Goal: Task Accomplishment & Management: Manage account settings

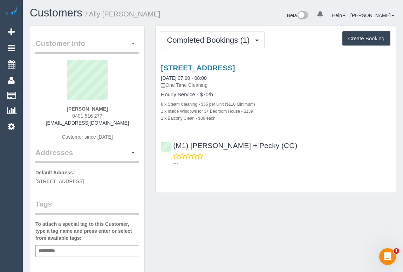
click at [328, 143] on div "(M1) Daniel + Pecky (CG) ---" at bounding box center [276, 152] width 240 height 32
click at [334, 137] on div "(M1) Daniel + Pecky (CG) ---" at bounding box center [276, 152] width 240 height 32
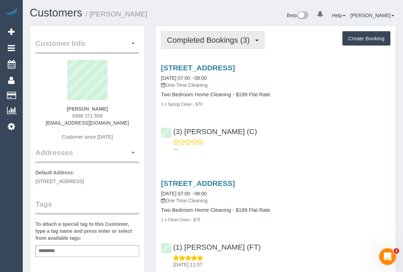
click at [196, 40] on span "Completed Bookings (3)" at bounding box center [210, 40] width 86 height 9
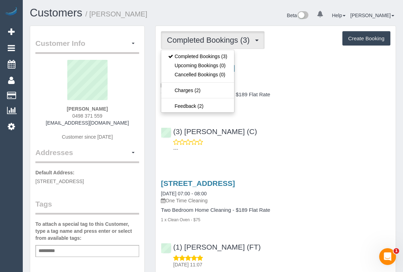
click at [308, 118] on div "2/74, Riversdale Road, Hawthorn, VIC 3122 11/08/2025 07:00 - 08:00 One Time Cle…" at bounding box center [276, 107] width 240 height 98
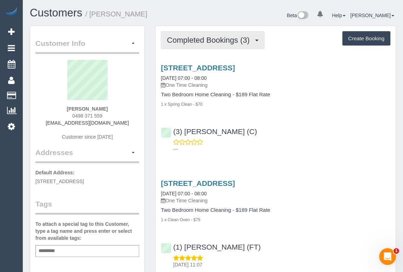
click at [210, 43] on span "Completed Bookings (3)" at bounding box center [210, 40] width 86 height 9
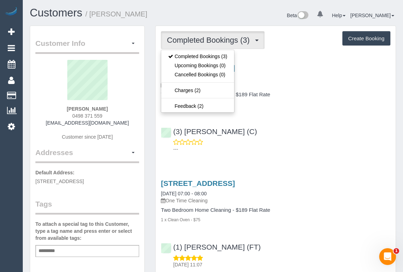
click at [288, 120] on div "2/74, Riversdale Road, Hawthorn, VIC 3122 11/08/2025 07:00 - 08:00 One Time Cle…" at bounding box center [276, 107] width 240 height 98
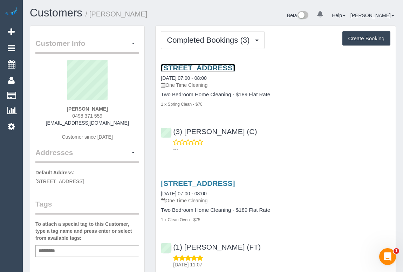
click at [210, 64] on link "2/74, Riversdale Road, Hawthorn, VIC 3122" at bounding box center [198, 68] width 74 height 8
click at [321, 166] on div "Service Feedback 2/74, Riversdale Road, Hawthorn, VIC 3122 11/08/2025 07:00 - 0…" at bounding box center [275, 246] width 229 height 377
click at [310, 163] on div "Service Feedback 2/74, Riversdale Road, Hawthorn, VIC 3122 11/08/2025 07:00 - 0…" at bounding box center [275, 246] width 229 height 377
click at [282, 138] on div "(3) Sewmina De Silva (C) ---" at bounding box center [276, 138] width 240 height 32
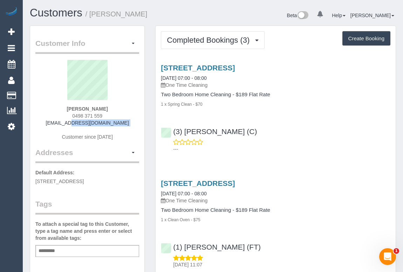
drag, startPoint x: 52, startPoint y: 123, endPoint x: 137, endPoint y: 131, distance: 84.8
click at [137, 131] on div "Allison Blacker 0498 371 559 allisonblacker3@gmail.com Customer since 2025" at bounding box center [87, 104] width 104 height 88
copy div "[EMAIL_ADDRESS][DOMAIN_NAME]"
drag, startPoint x: 60, startPoint y: 104, endPoint x: 133, endPoint y: 111, distance: 73.2
click at [133, 111] on div "Allison Blacker 0498 371 559 allisonblacker3@gmail.com Customer since 2025" at bounding box center [87, 104] width 104 height 88
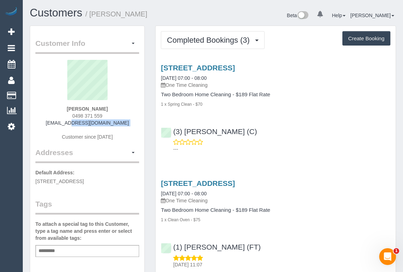
copy div "Allison Blacker"
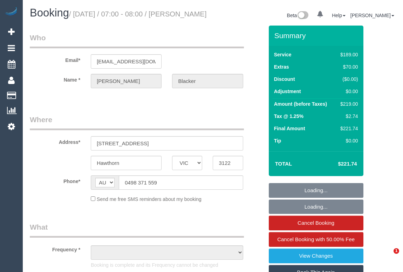
select select "VIC"
select select "string:stripe-pm_1RtKJx2GScqysDRVcU5NfXN7"
select select "object:537"
select select "number:27"
select select "number:14"
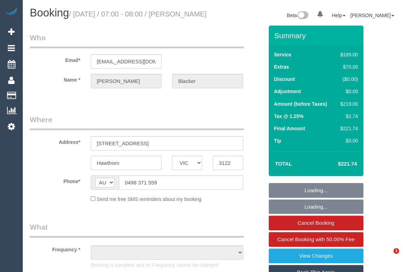
select select "number:19"
select select "number:25"
select select "number:13"
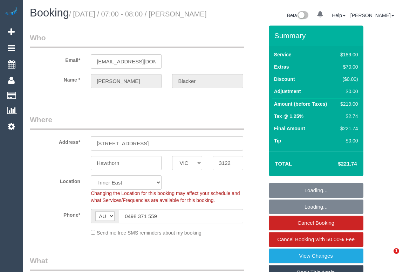
select select "object:1379"
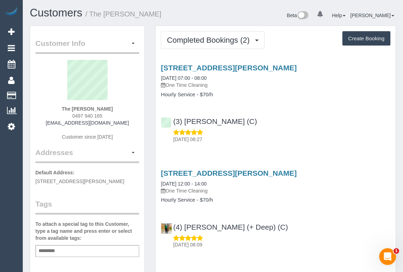
click at [288, 130] on div "[DATE] 08:27" at bounding box center [275, 136] width 229 height 14
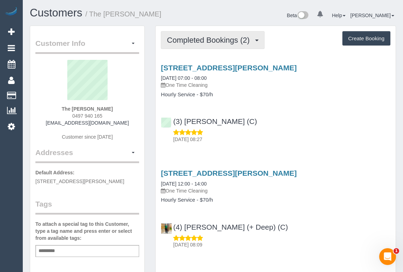
click at [199, 42] on span "Completed Bookings (2)" at bounding box center [210, 40] width 86 height 9
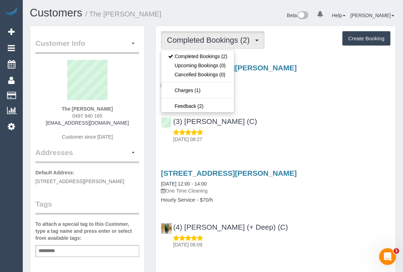
click at [317, 126] on div "(3) Afzaal Ahmad (C) 12/08/2025 08:27" at bounding box center [276, 127] width 240 height 32
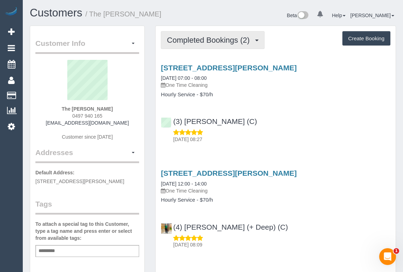
click at [184, 46] on button "Completed Bookings (2)" at bounding box center [213, 40] width 104 height 18
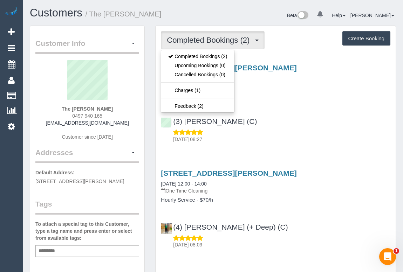
click at [301, 125] on div "(3) Afzaal Ahmad (C) 12/08/2025 08:27" at bounding box center [276, 127] width 240 height 32
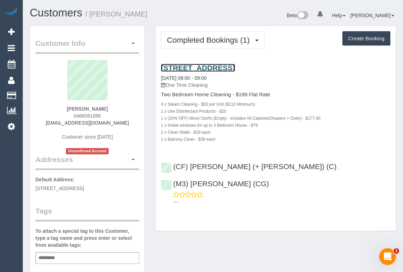
click at [216, 65] on link "Unit 14, 205 Barkly Avenue, Burnley, VIC 3121" at bounding box center [198, 68] width 74 height 8
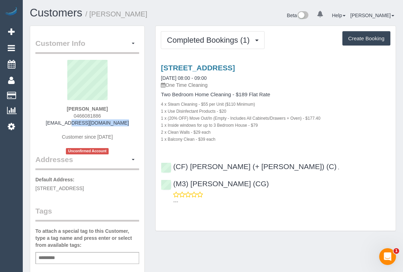
drag, startPoint x: 55, startPoint y: 122, endPoint x: 123, endPoint y: 123, distance: 67.6
click at [123, 123] on div "Giang Nguyen 0466081886 giangyzuk@gmail.com Customer since 2025 Unconfirmed Acc…" at bounding box center [87, 107] width 104 height 95
copy link "giangyzuk@gmail.com"
drag, startPoint x: 69, startPoint y: 111, endPoint x: 109, endPoint y: 111, distance: 40.3
click at [109, 111] on div "Giang Nguyen 0466081886 giangyzuk@gmail.com Customer since 2025 Unconfirmed Acc…" at bounding box center [87, 107] width 104 height 95
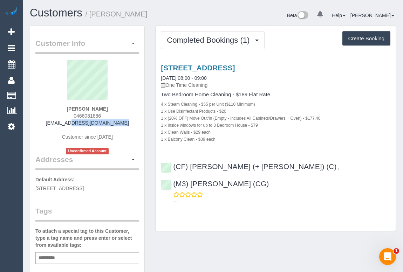
copy strong "Giang Nguyen"
drag, startPoint x: 345, startPoint y: 163, endPoint x: 162, endPoint y: 151, distance: 183.2
click at [162, 151] on div "Unit 14, 205 Barkly Avenue, Burnley, VIC 3121 11/08/2025 08:00 - 09:00 One Time…" at bounding box center [276, 133] width 240 height 151
copy div "(CF) Karina (+ Darly) (C) , (M3) Adnan (CG)"
click at [96, 253] on div "Add a tag" at bounding box center [87, 258] width 104 height 12
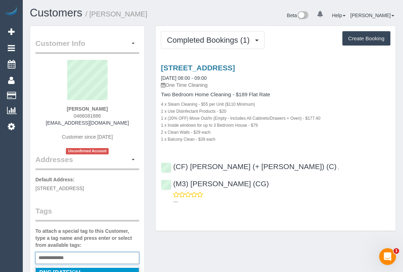
type input "**********"
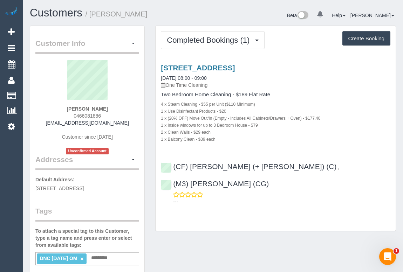
drag, startPoint x: 192, startPoint y: 232, endPoint x: 195, endPoint y: 271, distance: 39.7
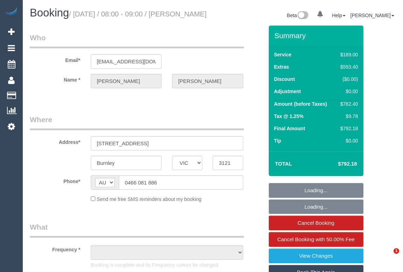
select select "VIC"
select select "string:stripe-pm_1RtH9P2GScqysDRVX1y8Srtx"
select select "number:27"
select select "number:14"
select select "number:18"
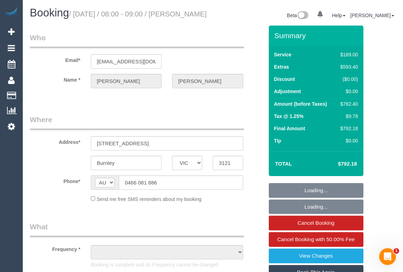
select select "number:24"
select select "number:26"
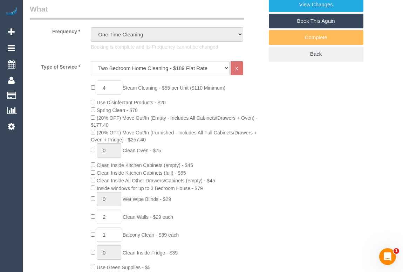
select select "object:2133"
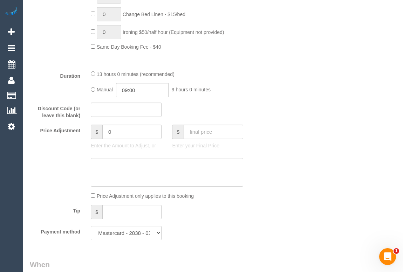
scroll to position [509, 0]
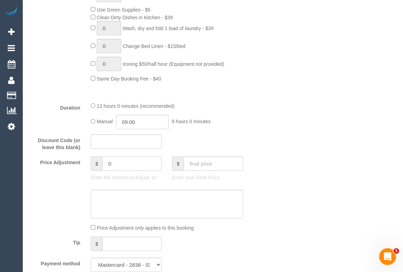
drag, startPoint x: 122, startPoint y: 174, endPoint x: 84, endPoint y: 174, distance: 37.5
click at [84, 174] on div "Price Adjustment $ 0 Enter the Amount to Adjust, or $ Enter your Final Price" at bounding box center [147, 171] width 244 height 28
type input "-30"
drag, startPoint x: 116, startPoint y: 173, endPoint x: 103, endPoint y: 173, distance: 12.3
click at [103, 171] on input "-30" at bounding box center [131, 164] width 59 height 14
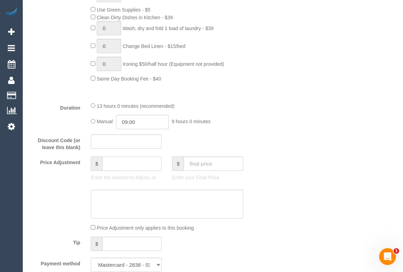
click at [124, 171] on input "text" at bounding box center [131, 164] width 59 height 14
click at [251, 178] on div "Price Adjustment $ Enter the Amount to Adjust, or $ Enter your Final Price" at bounding box center [147, 171] width 244 height 28
click at [147, 171] on input "text" at bounding box center [131, 164] width 59 height 14
type input "0"
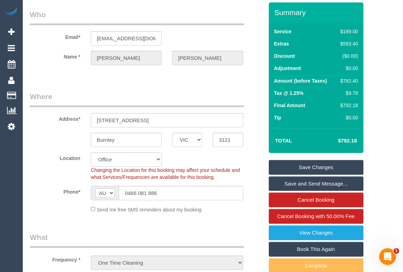
scroll to position [0, 0]
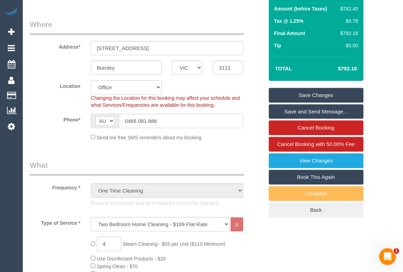
scroll to position [95, 0]
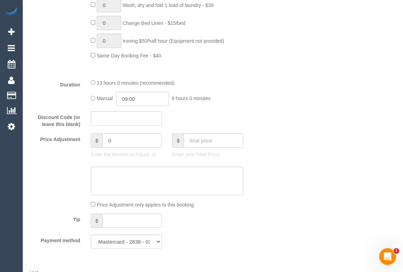
scroll to position [541, 0]
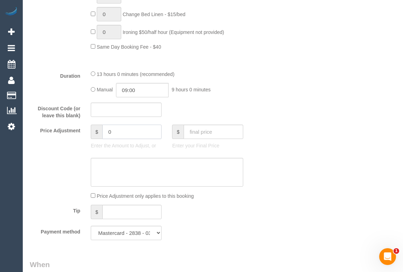
drag, startPoint x: 119, startPoint y: 144, endPoint x: 74, endPoint y: 140, distance: 45.7
click at [74, 140] on div "Price Adjustment $ 0 Enter the Amount to Adjust, or $ Enter your Final Price" at bounding box center [147, 139] width 244 height 28
drag, startPoint x: 121, startPoint y: 141, endPoint x: 107, endPoint y: 140, distance: 13.7
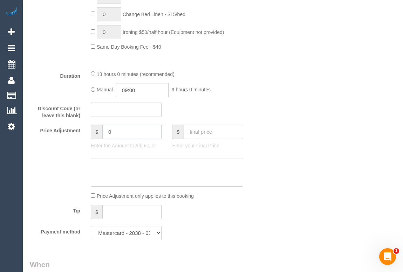
click at [107, 139] on input "0" at bounding box center [131, 132] width 59 height 14
type input "-"
type input "0"
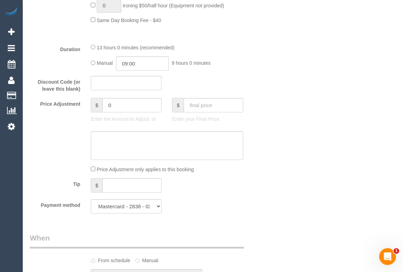
scroll to position [691, 0]
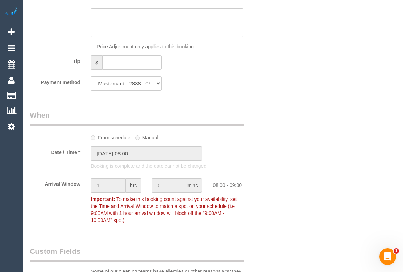
click at [325, 139] on div "Who Email* giangyzuk@gmail.com Name * Giang Nguyen Where Address* Unit 14, 205 …" at bounding box center [213, 228] width 366 height 1786
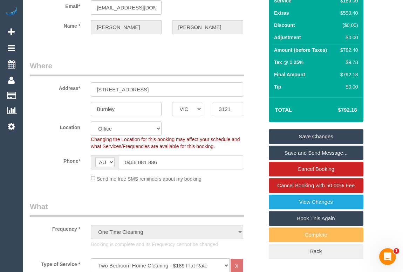
scroll to position [0, 0]
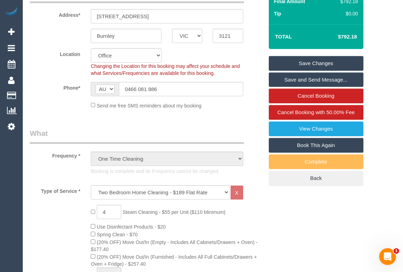
scroll to position [287, 0]
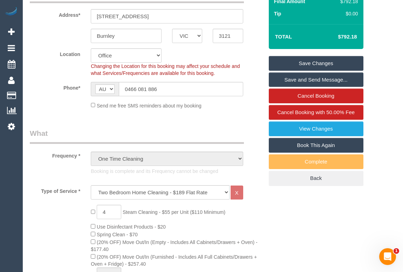
scroll to position [0, 0]
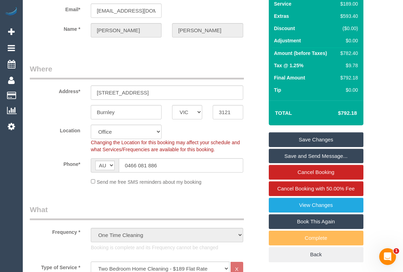
scroll to position [95, 0]
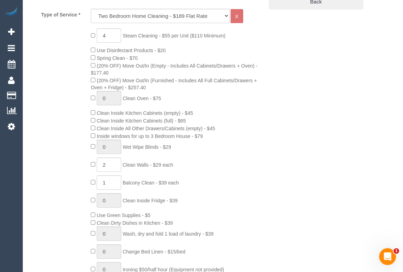
scroll to position [318, 0]
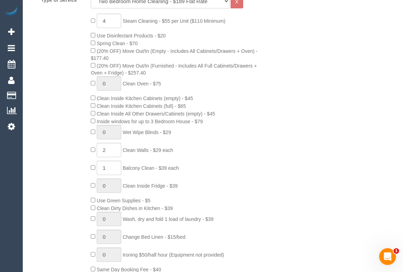
drag, startPoint x: 332, startPoint y: 156, endPoint x: 331, endPoint y: 159, distance: 3.5
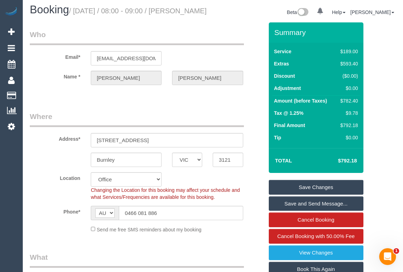
scroll to position [0, 0]
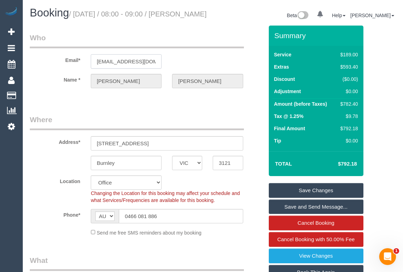
drag, startPoint x: 96, startPoint y: 69, endPoint x: 167, endPoint y: 74, distance: 70.9
click at [167, 69] on div "Email* giangyzuk@gmail.com" at bounding box center [147, 51] width 244 height 36
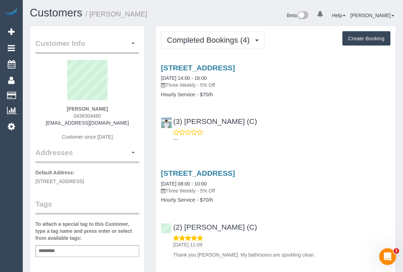
click at [309, 152] on div "Service Feedback [STREET_ADDRESS] [DATE] 14:00 - 16:00 Three Weekly - 5% Off Ho…" at bounding box center [275, 265] width 229 height 415
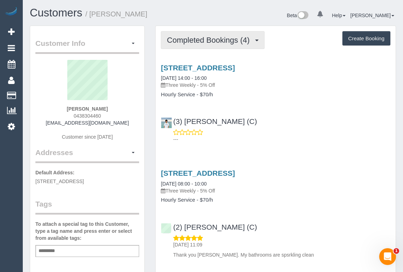
click at [193, 38] on span "Completed Bookings (4)" at bounding box center [210, 40] width 86 height 9
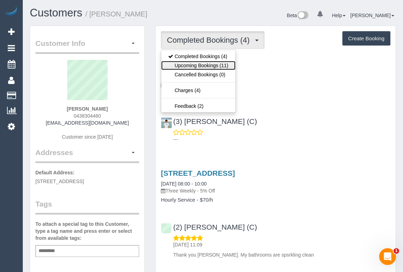
click at [191, 61] on link "Upcoming Bookings (11)" at bounding box center [198, 65] width 74 height 9
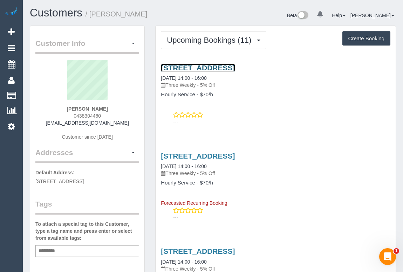
click at [235, 66] on link "[STREET_ADDRESS]" at bounding box center [198, 68] width 74 height 8
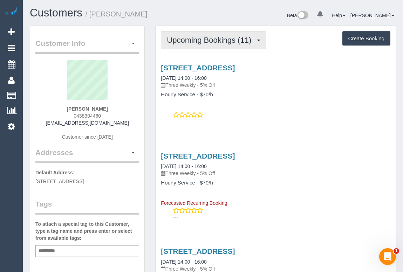
click at [215, 39] on span "Upcoming Bookings (11)" at bounding box center [211, 40] width 88 height 9
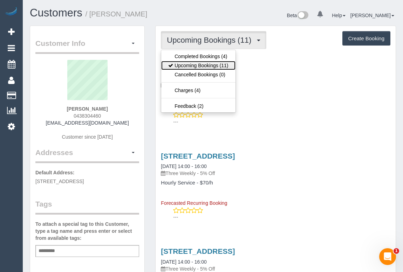
click at [199, 66] on link "Upcoming Bookings (11)" at bounding box center [198, 65] width 74 height 9
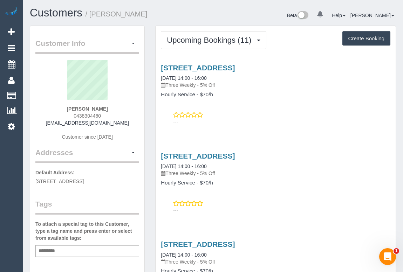
click at [271, 115] on div "---" at bounding box center [275, 118] width 229 height 14
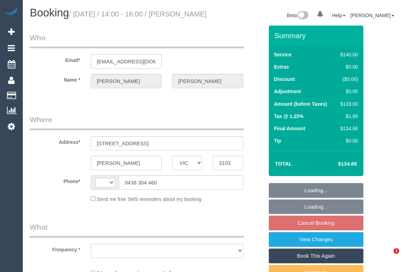
select select "VIC"
select select "string:AU"
select select "string:stripe-pm_1ROA5j2GScqysDRVqjLfyH3n"
select select "number:28"
select select "number:14"
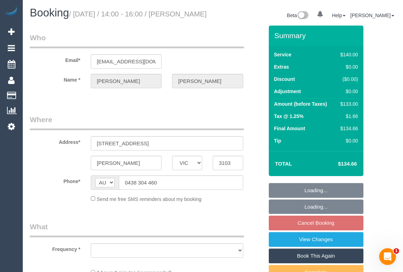
select select "number:19"
select select "number:22"
select select "number:35"
select select "number:13"
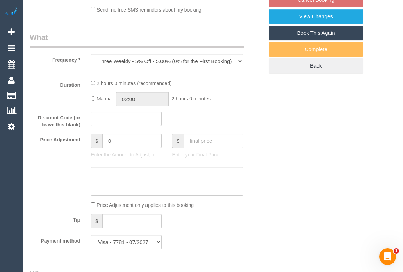
select select "object:689"
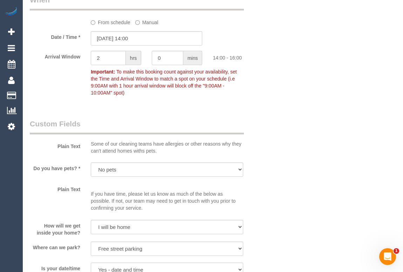
scroll to position [700, 0]
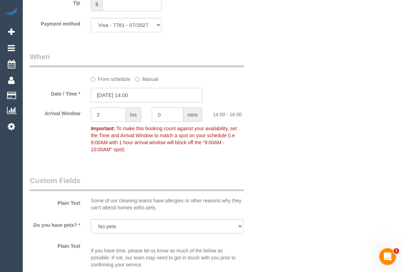
click at [118, 102] on input "19/08/2025 14:00" at bounding box center [146, 95] width 111 height 14
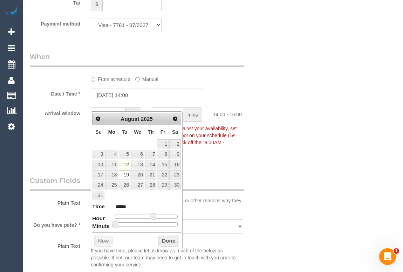
click at [116, 83] on label "From schedule" at bounding box center [111, 77] width 40 height 9
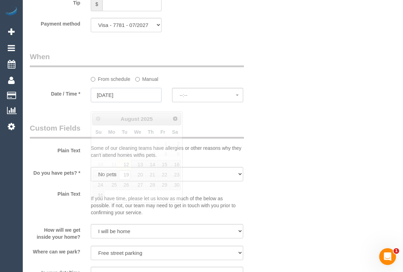
click at [117, 102] on input "19/08/2025" at bounding box center [126, 95] width 71 height 14
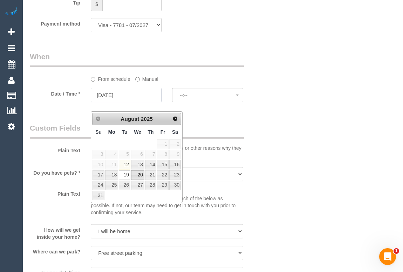
select select "spot22"
click at [149, 174] on link "21" at bounding box center [151, 174] width 12 height 9
type input "21/08/2025"
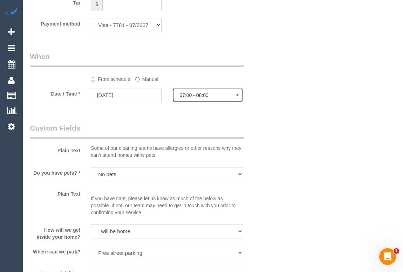
click at [190, 98] on span "07:00 - 08:00" at bounding box center [207, 95] width 56 height 6
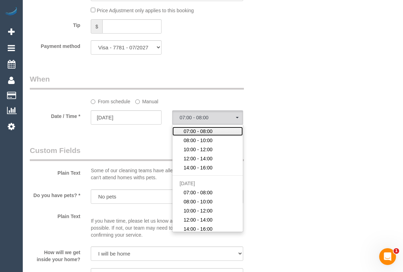
scroll to position [669, 0]
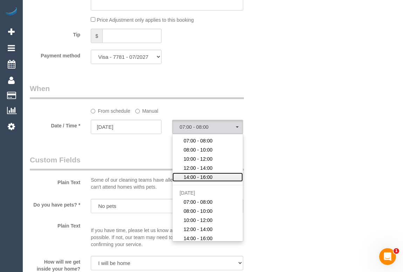
click at [199, 181] on span "14:00 - 16:00" at bounding box center [198, 177] width 29 height 7
select select "spot32"
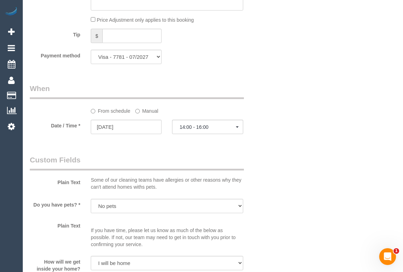
drag, startPoint x: 319, startPoint y: 158, endPoint x: 313, endPoint y: 171, distance: 14.3
click at [319, 158] on div "Who Email* mary57morgan@gmail.com Name * Mary Morgan Where Address* 46 Narrak R…" at bounding box center [213, 61] width 366 height 1409
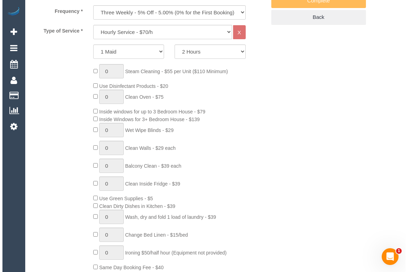
scroll to position [105, 0]
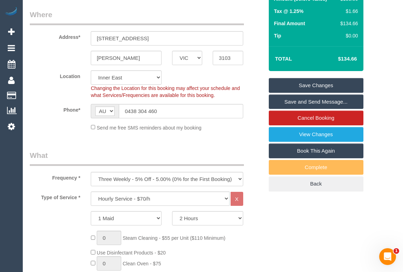
click at [322, 93] on link "Save Changes" at bounding box center [316, 85] width 95 height 15
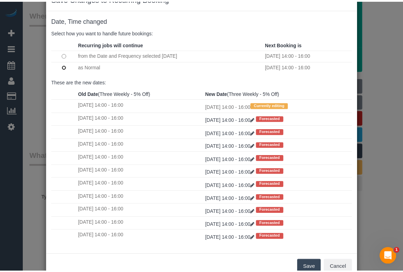
scroll to position [41, 0]
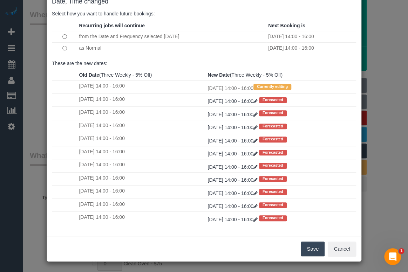
click at [315, 248] on button "Save" at bounding box center [313, 249] width 24 height 15
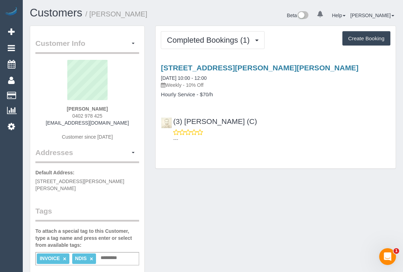
drag, startPoint x: 70, startPoint y: 108, endPoint x: 116, endPoint y: 111, distance: 45.3
click at [116, 111] on div "[PERSON_NAME] 0402 978 425 [EMAIL_ADDRESS][DOMAIN_NAME] Customer since [DATE]" at bounding box center [87, 104] width 104 height 88
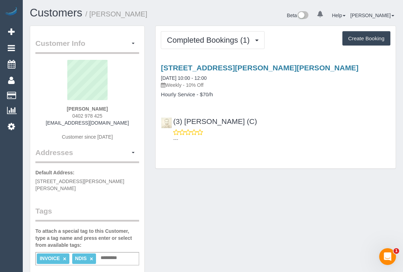
drag, startPoint x: 69, startPoint y: 112, endPoint x: 113, endPoint y: 116, distance: 44.3
click at [113, 116] on div "[PERSON_NAME] 0402 978 425 [EMAIL_ADDRESS][DOMAIN_NAME] Customer since [DATE]" at bounding box center [87, 104] width 104 height 88
copy span "0402 978 425"
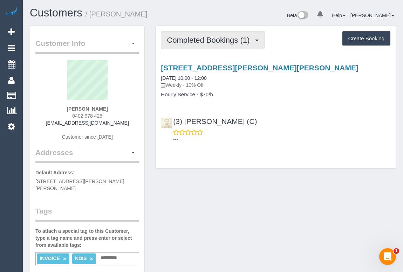
click at [186, 37] on span "Completed Bookings (1)" at bounding box center [210, 40] width 86 height 9
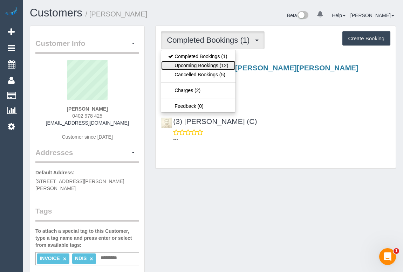
click at [193, 62] on link "Upcoming Bookings (12)" at bounding box center [198, 65] width 74 height 9
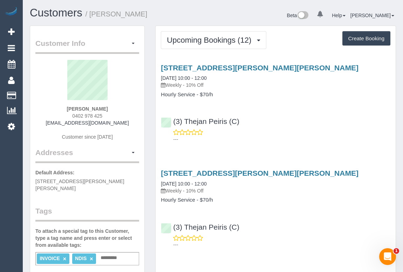
click at [284, 131] on div "---" at bounding box center [275, 136] width 229 height 14
click at [294, 101] on div "[STREET_ADDRESS][PERSON_NAME][PERSON_NAME] [DATE] 10:00 - 12:00 Weekly - 10% Of…" at bounding box center [276, 102] width 240 height 88
click at [299, 116] on div "(3) Thejan Peiris (C) ---" at bounding box center [276, 127] width 240 height 32
click at [311, 132] on div "---" at bounding box center [275, 136] width 229 height 14
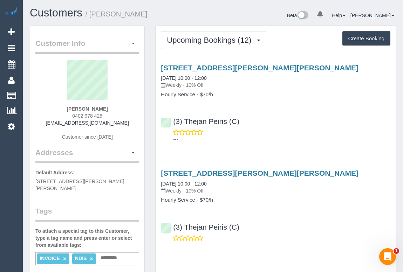
click at [313, 117] on div "(3) Thejan Peiris (C) ---" at bounding box center [276, 127] width 240 height 32
click at [298, 195] on div "[STREET_ADDRESS][PERSON_NAME][PERSON_NAME] [DATE] 10:00 - 12:00 Weekly - 10% Of…" at bounding box center [276, 186] width 240 height 34
click at [233, 11] on div "Beta 0 Your Notifications You have 0 alerts Help Help Docs Take a Tour Contact …" at bounding box center [307, 16] width 188 height 19
click at [264, 108] on div "[STREET_ADDRESS][PERSON_NAME][PERSON_NAME] [DATE] 10:00 - 12:00 Weekly - 10% Of…" at bounding box center [276, 102] width 240 height 88
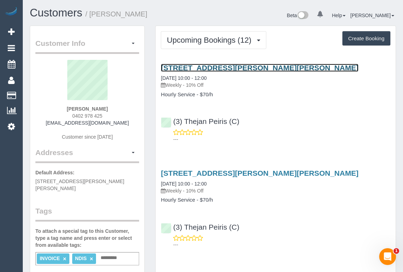
click at [215, 67] on link "[STREET_ADDRESS][PERSON_NAME][PERSON_NAME]" at bounding box center [260, 68] width 198 height 8
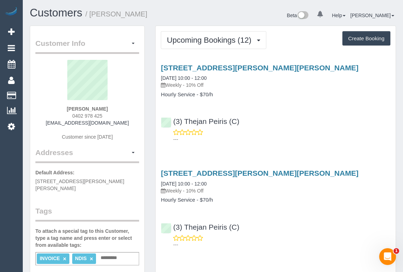
click at [187, 15] on h1 "Customers / [PERSON_NAME]" at bounding box center [119, 13] width 178 height 12
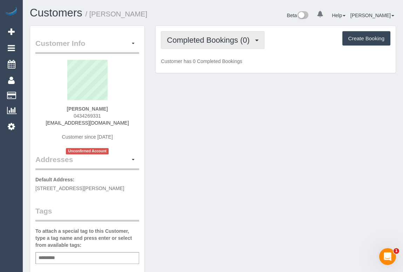
click at [216, 40] on span "Completed Bookings (0)" at bounding box center [210, 40] width 86 height 9
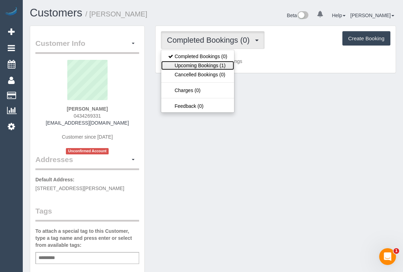
click at [212, 65] on link "Upcoming Bookings (1)" at bounding box center [197, 65] width 73 height 9
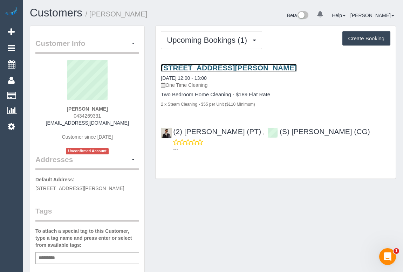
click at [208, 67] on link "[STREET_ADDRESS][PERSON_NAME]" at bounding box center [229, 68] width 136 height 8
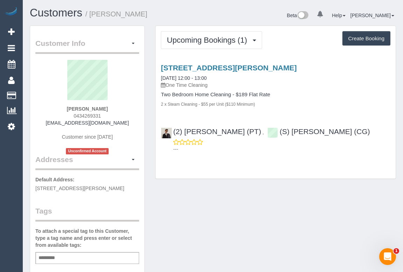
click at [231, 199] on div "Customer Info Edit Contact Info Send Message Email Preferences Special Sales Ta…" at bounding box center [213, 264] width 377 height 476
drag, startPoint x: 69, startPoint y: 115, endPoint x: 122, endPoint y: 115, distance: 52.9
click at [122, 115] on div "Alice Zheng 0434269331 alicezheng925@gmail.com Customer since 2025 Unconfirmed …" at bounding box center [87, 107] width 104 height 95
copy span "0434269331"
click at [252, 214] on div "Customer Info Edit Contact Info Send Message Email Preferences Special Sales Ta…" at bounding box center [213, 264] width 377 height 476
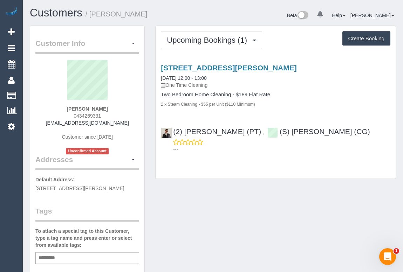
click at [228, 187] on div "Customer Info Edit Contact Info Send Message Email Preferences Special Sales Ta…" at bounding box center [213, 264] width 377 height 476
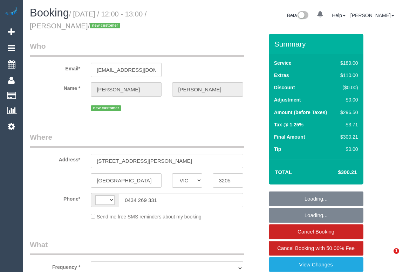
select select "VIC"
select select "object:405"
select select "number:29"
select select "number:15"
select select "number:20"
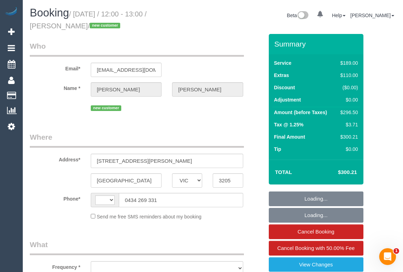
select select "number:24"
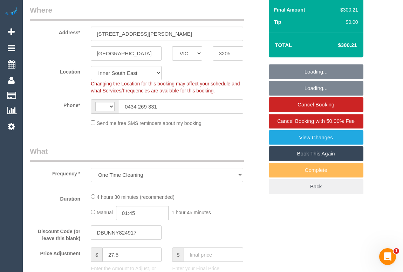
select select "object:803"
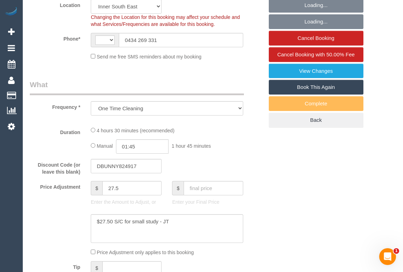
select select "string:AU"
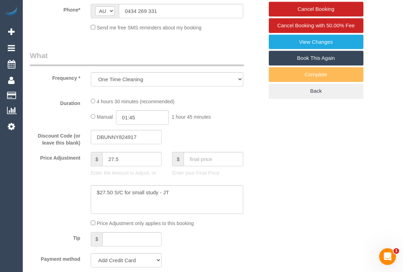
select select "string:stripe-pm_1RujVg2GScqysDRVZEq2F6Hx"
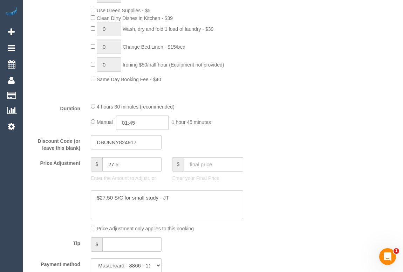
scroll to position [509, 0]
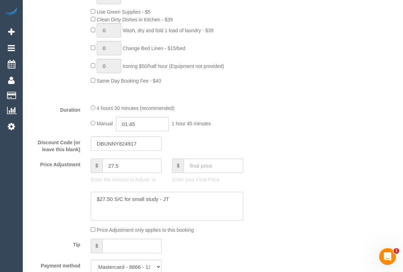
click at [173, 199] on textarea at bounding box center [167, 206] width 152 height 29
type textarea "$27.50 S/C for small study - JT Added 27.50 for hallway"
drag, startPoint x: 125, startPoint y: 166, endPoint x: 109, endPoint y: 166, distance: 16.1
click at [109, 166] on input "27.5" at bounding box center [131, 166] width 59 height 14
type input "55"
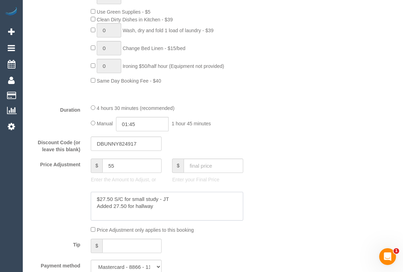
click at [164, 209] on textarea at bounding box center [167, 206] width 152 height 29
type textarea "$27.50 S/C for small study - JT Added 27.50 for hallway - OM"
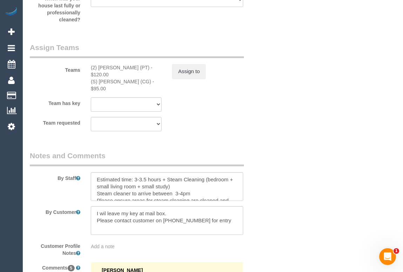
scroll to position [1094, 0]
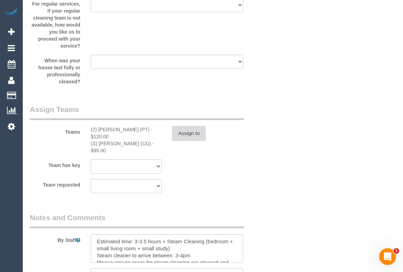
click at [186, 132] on button "Assign to" at bounding box center [189, 133] width 34 height 15
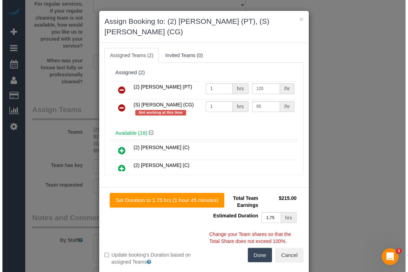
scroll to position [1087, 0]
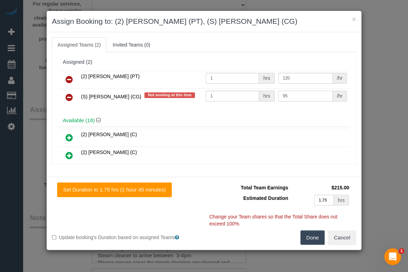
drag, startPoint x: 283, startPoint y: 97, endPoint x: 277, endPoint y: 97, distance: 6.0
click at [278, 97] on input "95" at bounding box center [305, 96] width 54 height 11
type input "115"
click at [315, 235] on button "Done" at bounding box center [312, 237] width 25 height 15
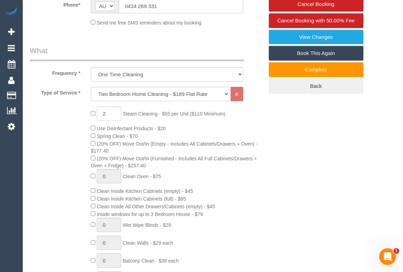
scroll to position [139, 0]
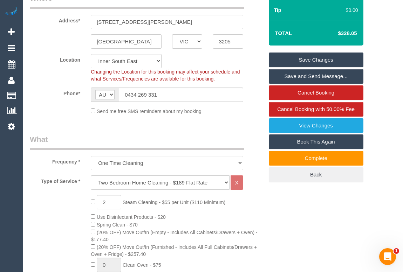
click at [322, 56] on link "Save Changes" at bounding box center [316, 60] width 95 height 15
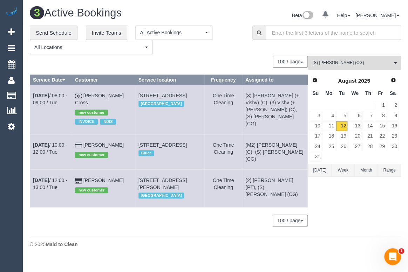
click at [361, 213] on div "(S) Mark Yenimireddy (CG) All Teams Remove Team Filters (0) Account - Tech (0) …" at bounding box center [354, 145] width 93 height 178
click at [225, 59] on div "100 / page 10 / page 20 / page 30 / page 40 / page 50 / page 100 / page" at bounding box center [169, 62] width 278 height 12
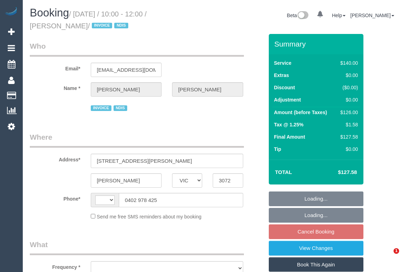
select select "VIC"
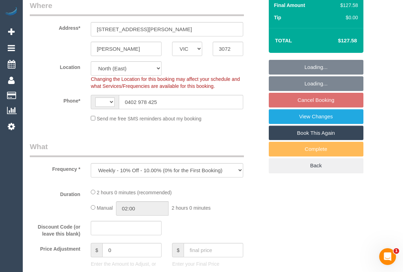
select select "object:285"
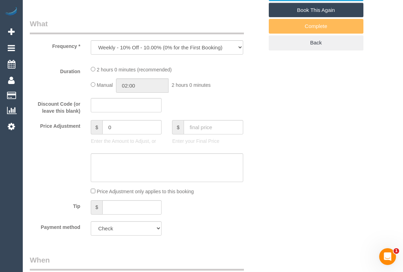
select select "string:AU"
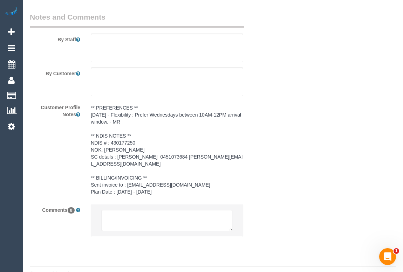
select select "number:28"
select select "number:14"
select select "number:18"
select select "number:25"
select select "number:34"
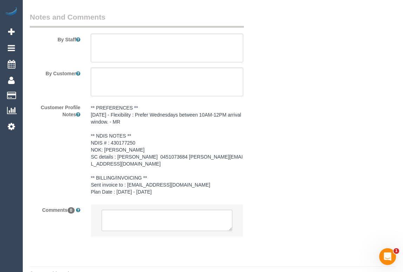
select select "number:13"
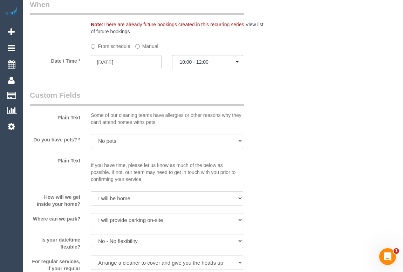
select select "spot1"
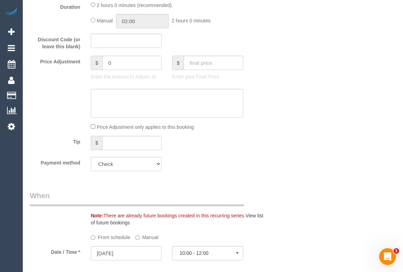
scroll to position [707, 0]
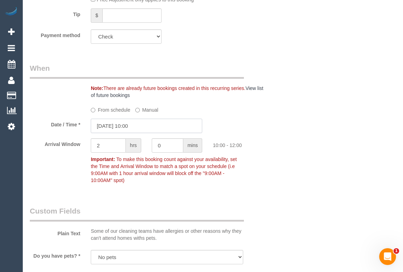
click at [131, 129] on input "[DATE] 10:00" at bounding box center [146, 126] width 111 height 14
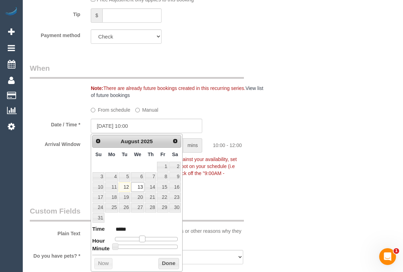
type input "[DATE] 09:00"
type input "*****"
click at [138, 237] on span at bounding box center [139, 239] width 6 height 6
click at [162, 265] on button "Done" at bounding box center [168, 263] width 21 height 11
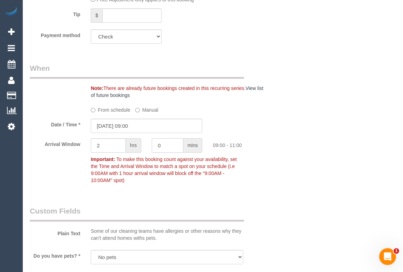
drag, startPoint x: 165, startPoint y: 148, endPoint x: 155, endPoint y: 131, distance: 19.9
click at [150, 145] on div "0 mins" at bounding box center [176, 146] width 61 height 16
type input "1"
drag, startPoint x: 103, startPoint y: 145, endPoint x: 88, endPoint y: 146, distance: 14.4
click at [88, 146] on div "2 hrs" at bounding box center [115, 146] width 61 height 16
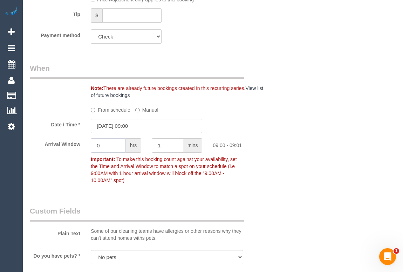
type input "0"
click at [356, 182] on div "Who Email* sebla.a@carecouncil.au Name * Sam Mancuso INVOICE NDIS Where Address…" at bounding box center [213, 75] width 366 height 1497
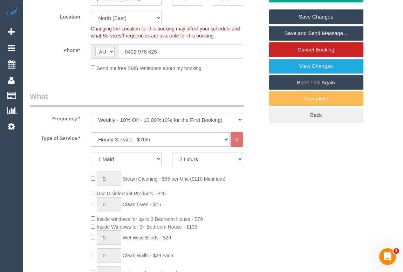
scroll to position [165, 0]
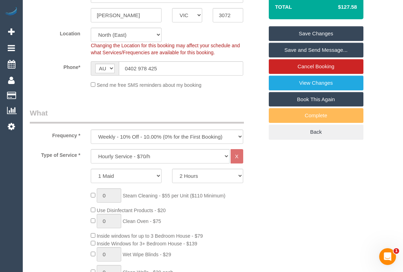
click at [324, 33] on link "Save Changes" at bounding box center [316, 33] width 95 height 15
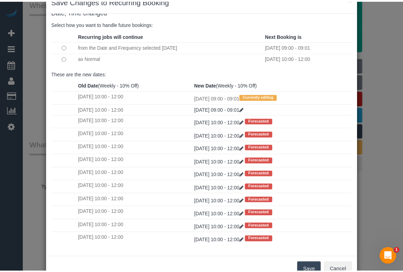
scroll to position [32, 0]
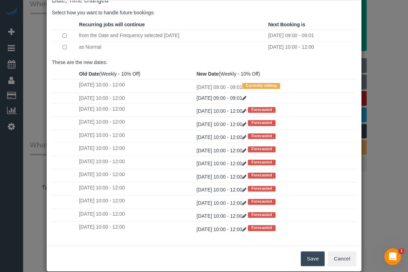
click at [308, 258] on button "Save" at bounding box center [313, 258] width 24 height 15
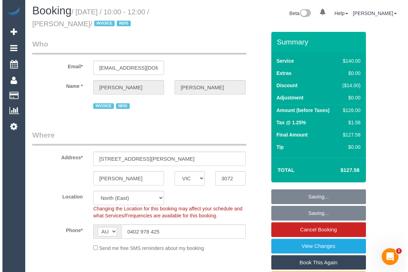
scroll to position [0, 0]
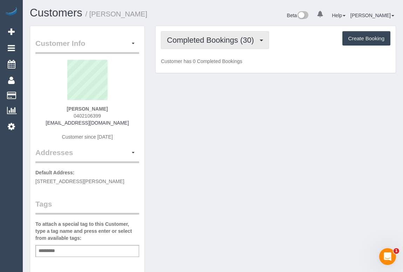
click at [211, 37] on span "Completed Bookings (30)" at bounding box center [212, 40] width 90 height 9
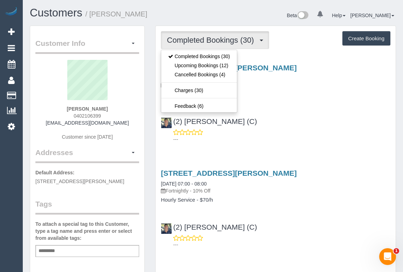
click at [293, 118] on div "(2) [PERSON_NAME] (C) ---" at bounding box center [276, 127] width 240 height 32
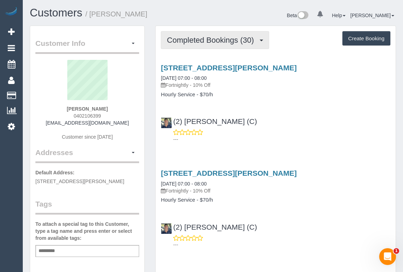
click at [213, 39] on span "Completed Bookings (30)" at bounding box center [212, 40] width 90 height 9
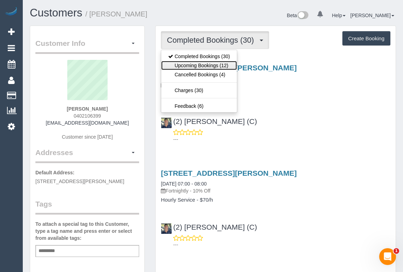
click at [196, 67] on link "Upcoming Bookings (12)" at bounding box center [199, 65] width 76 height 9
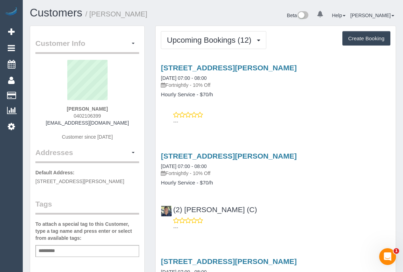
click at [305, 112] on div "---" at bounding box center [275, 118] width 229 height 14
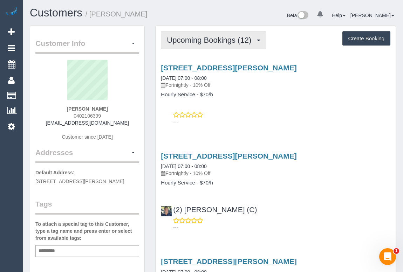
click at [213, 44] on button "Upcoming Bookings (12)" at bounding box center [213, 40] width 105 height 18
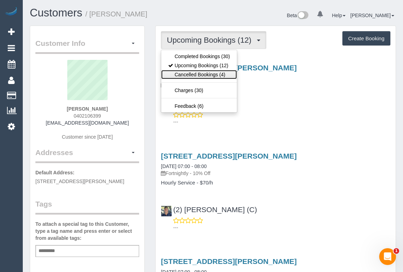
click at [204, 75] on link "Cancelled Bookings (4)" at bounding box center [199, 74] width 76 height 9
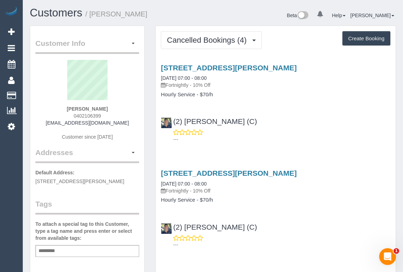
click at [264, 109] on div "[STREET_ADDRESS][PERSON_NAME] [DATE] 07:00 - 08:00 Fortnightly - 10% Off Hourly…" at bounding box center [276, 102] width 240 height 88
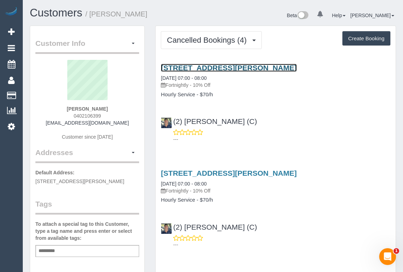
click at [213, 67] on link "[STREET_ADDRESS][PERSON_NAME]" at bounding box center [229, 68] width 136 height 8
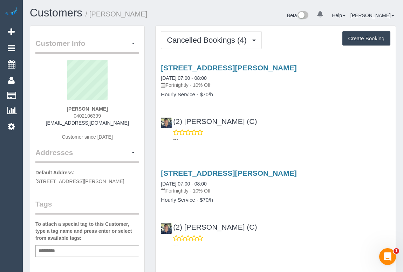
drag, startPoint x: 71, startPoint y: 115, endPoint x: 115, endPoint y: 117, distance: 43.8
click at [115, 117] on div "[PERSON_NAME] 0402106399 [EMAIL_ADDRESS][DOMAIN_NAME] Customer since [DATE]" at bounding box center [87, 104] width 104 height 88
copy span "0402106399"
click at [326, 136] on p "---" at bounding box center [281, 139] width 217 height 7
click at [327, 136] on p "---" at bounding box center [281, 139] width 217 height 7
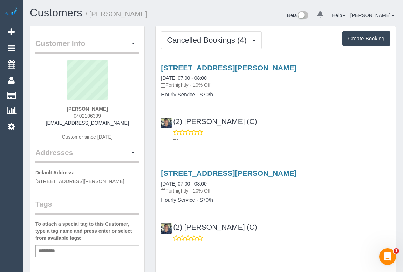
click at [286, 132] on div "---" at bounding box center [275, 136] width 229 height 14
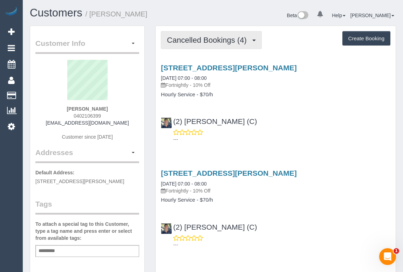
click at [207, 45] on button "Cancelled Bookings (4)" at bounding box center [211, 40] width 101 height 18
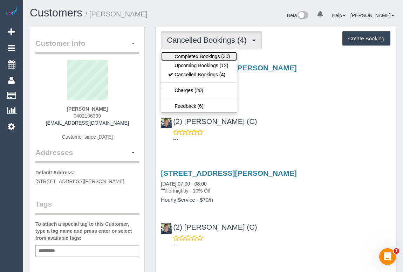
click at [200, 55] on link "Completed Bookings (30)" at bounding box center [199, 56] width 76 height 9
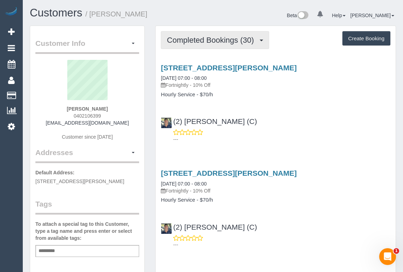
click at [188, 43] on span "Completed Bookings (30)" at bounding box center [212, 40] width 90 height 9
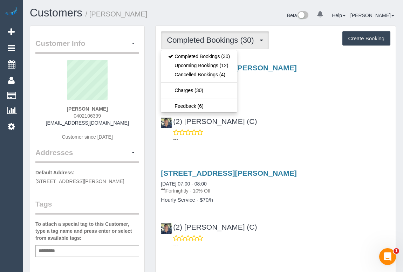
click at [304, 115] on div "(2) [PERSON_NAME] (C) ---" at bounding box center [276, 127] width 240 height 32
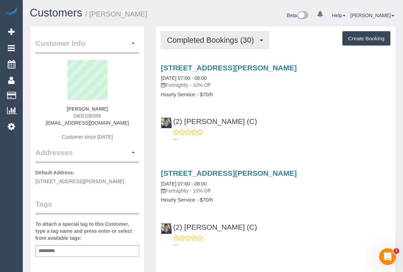
click at [200, 41] on span "Completed Bookings (30)" at bounding box center [212, 40] width 90 height 9
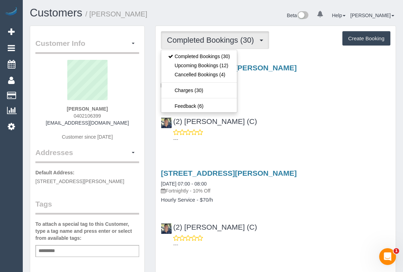
click at [289, 97] on div "[STREET_ADDRESS][PERSON_NAME] [DATE] 07:00 - 08:00 Fortnightly - 10% Off Hourly…" at bounding box center [276, 102] width 240 height 88
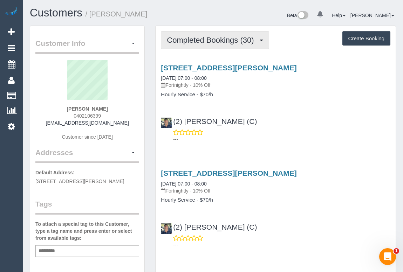
click at [195, 42] on span "Completed Bookings (30)" at bounding box center [212, 40] width 90 height 9
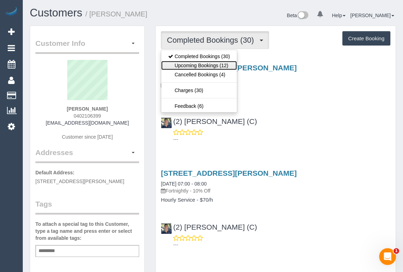
click at [189, 64] on link "Upcoming Bookings (12)" at bounding box center [199, 65] width 76 height 9
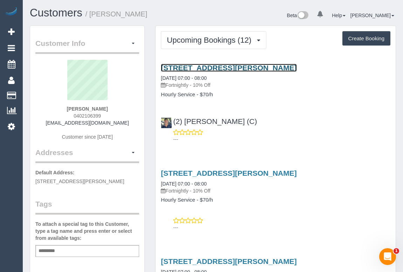
click at [215, 67] on link "[STREET_ADDRESS][PERSON_NAME]" at bounding box center [229, 68] width 136 height 8
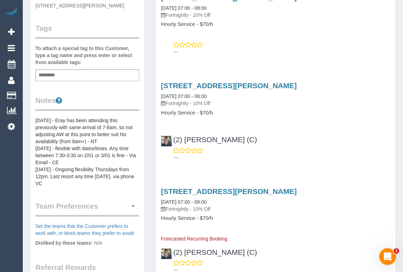
scroll to position [191, 0]
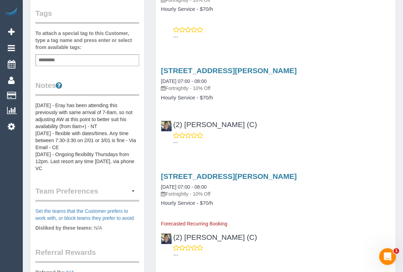
click at [35, 102] on pre "[DATE] - Eray has been attending this previously with same arrival of 7-8am, so…" at bounding box center [87, 137] width 104 height 70
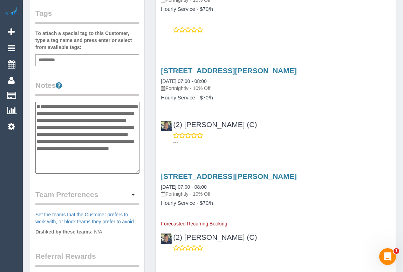
scroll to position [1, 0]
click at [46, 104] on textarea "**********" at bounding box center [87, 138] width 104 height 72
paste textarea "**********"
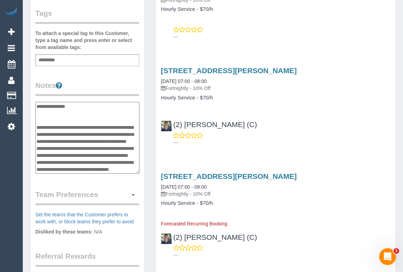
scroll to position [0, 0]
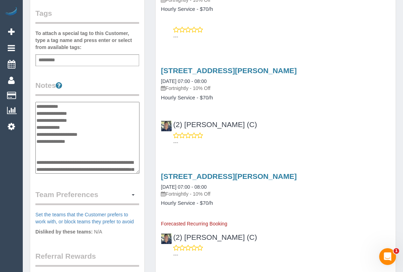
click at [75, 105] on textarea "**********" at bounding box center [87, 138] width 104 height 72
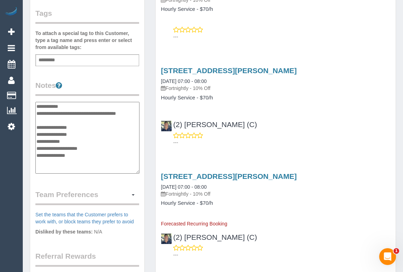
type textarea "**********"
click at [281, 105] on div "[STREET_ADDRESS][PERSON_NAME] [DATE] 07:00 - 08:00 Fortnightly - 10% Off Hourly…" at bounding box center [276, 105] width 240 height 88
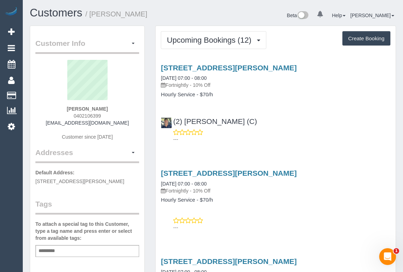
click at [315, 122] on div "(2) Eray Mertturk (C) ---" at bounding box center [276, 127] width 240 height 32
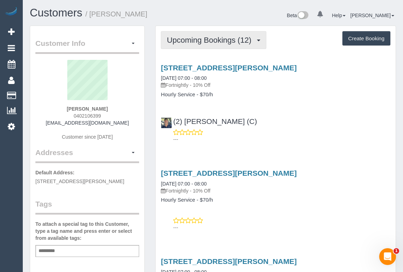
click at [205, 36] on span "Upcoming Bookings (12)" at bounding box center [211, 40] width 88 height 9
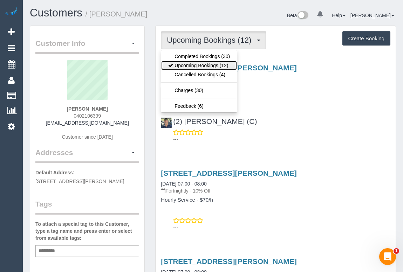
click at [195, 63] on link "Upcoming Bookings (12)" at bounding box center [199, 65] width 76 height 9
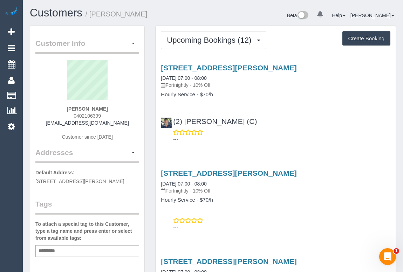
click at [306, 135] on div "---" at bounding box center [275, 136] width 229 height 14
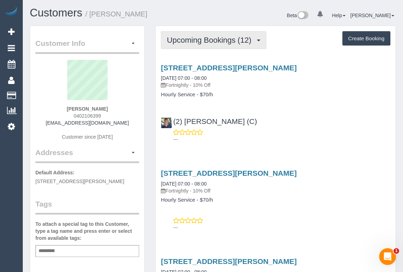
click at [199, 45] on button "Upcoming Bookings (12)" at bounding box center [213, 40] width 105 height 18
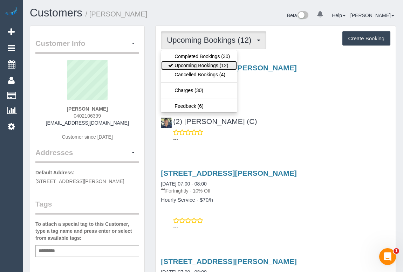
click at [199, 67] on link "Upcoming Bookings (12)" at bounding box center [199, 65] width 76 height 9
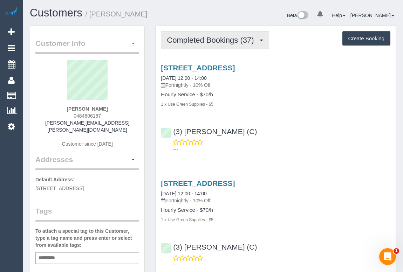
click at [204, 42] on span "Completed Bookings (37)" at bounding box center [212, 40] width 90 height 9
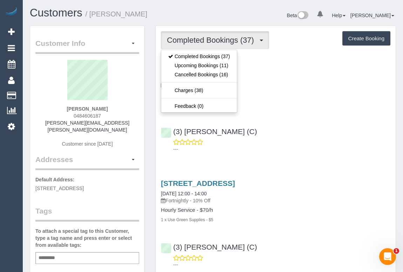
click at [301, 109] on div "12 , Mayne Street, Sunshine West, VIC 3020 17/07/2025 12:00 - 14:00 Fortnightly…" at bounding box center [276, 107] width 240 height 98
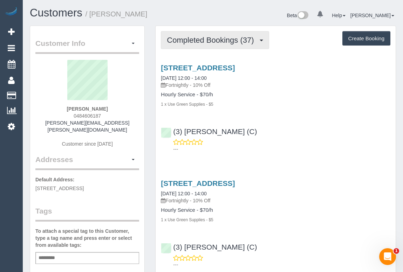
click at [208, 41] on span "Completed Bookings (37)" at bounding box center [212, 40] width 90 height 9
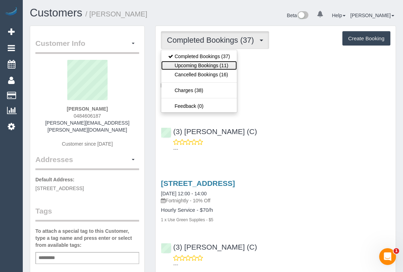
click at [202, 66] on link "Upcoming Bookings (11)" at bounding box center [199, 65] width 76 height 9
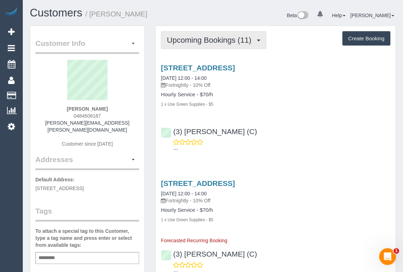
click at [208, 42] on span "Upcoming Bookings (11)" at bounding box center [211, 40] width 88 height 9
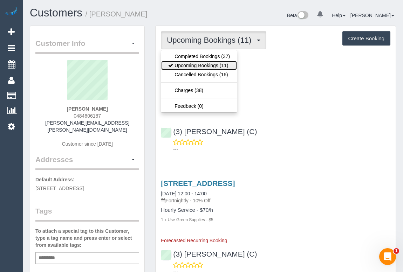
click at [198, 64] on link "Upcoming Bookings (11)" at bounding box center [199, 65] width 76 height 9
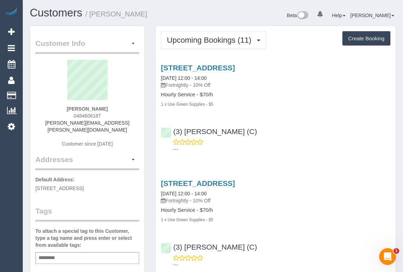
click at [317, 122] on div "(3) Gwendolyn Allen (C) ---" at bounding box center [276, 138] width 240 height 32
click at [298, 143] on div "---" at bounding box center [275, 146] width 229 height 14
drag, startPoint x: 256, startPoint y: 132, endPoint x: 172, endPoint y: 129, distance: 84.8
click at [172, 129] on div "(3) Gwendolyn Allen (C) ---" at bounding box center [276, 138] width 240 height 32
copy link "(3) Gwendolyn Allen (C)"
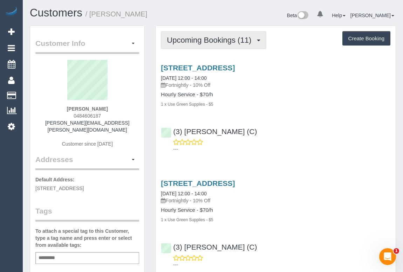
click at [197, 41] on span "Upcoming Bookings (11)" at bounding box center [211, 40] width 88 height 9
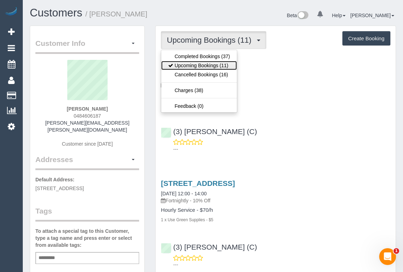
click at [193, 65] on link "Upcoming Bookings (11)" at bounding box center [199, 65] width 76 height 9
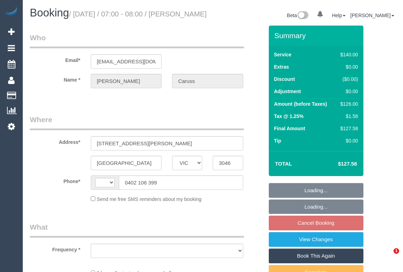
select select "VIC"
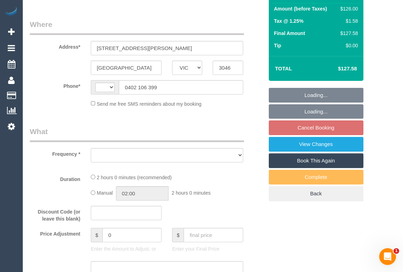
select select "string:stripe-pm_1RlHZi2GScqysDRVDyQM5O7p"
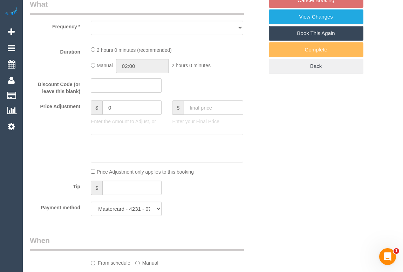
select select "string:AU"
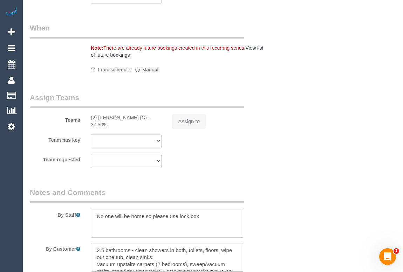
select select "object:872"
select select "number:29"
select select "number:16"
select select "number:19"
select select "number:25"
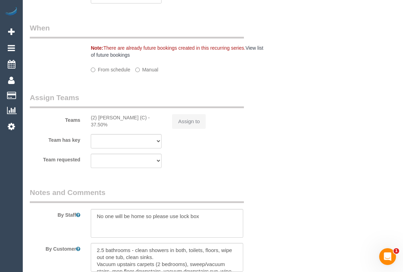
select select "number:34"
select select "number:12"
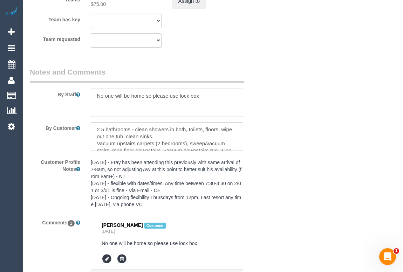
scroll to position [1196, 0]
click at [208, 104] on textarea at bounding box center [167, 102] width 152 height 29
click at [216, 105] on textarea at bounding box center [167, 102] width 152 height 29
click at [202, 103] on textarea at bounding box center [167, 102] width 152 height 29
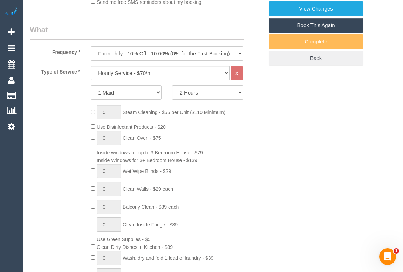
scroll to position [177, 0]
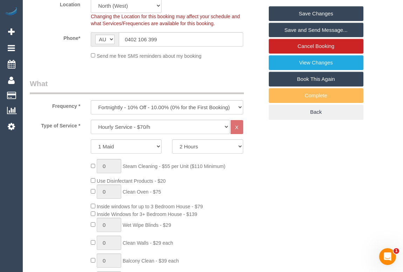
type textarea "No one will be home so please use lock box- Code 2210"
click at [319, 21] on link "Save Changes" at bounding box center [316, 13] width 95 height 15
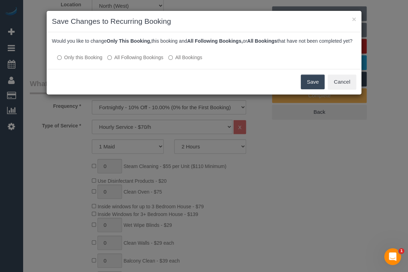
click at [298, 182] on div "× Save Changes to Recurring Booking Would you like to change Only This Booking,…" at bounding box center [204, 136] width 408 height 272
drag, startPoint x: 337, startPoint y: 90, endPoint x: 310, endPoint y: 115, distance: 36.4
click at [337, 89] on button "Cancel" at bounding box center [341, 82] width 28 height 15
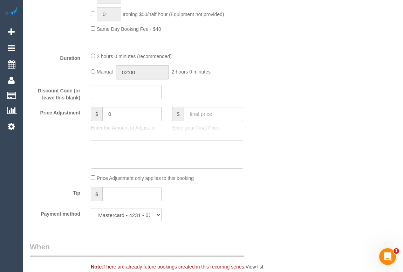
scroll to position [457, 0]
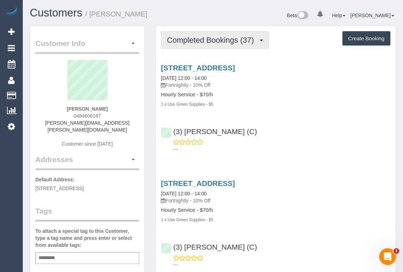
click at [227, 41] on span "Completed Bookings (37)" at bounding box center [212, 40] width 90 height 9
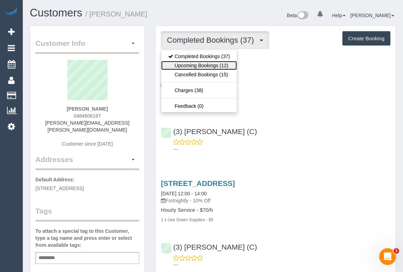
click at [201, 66] on link "Upcoming Bookings (12)" at bounding box center [199, 65] width 76 height 9
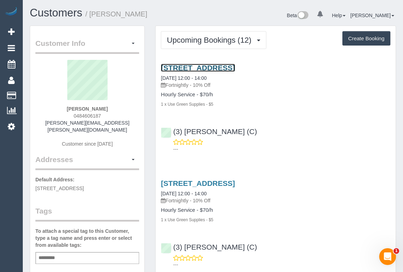
drag, startPoint x: 229, startPoint y: 68, endPoint x: 199, endPoint y: 67, distance: 29.8
click at [199, 67] on link "12 , Mayne Street, Sunshine West, VIC 3020" at bounding box center [198, 68] width 74 height 8
click at [298, 119] on div "12 , Mayne Street, Sunshine West, VIC 3020 14/08/2025 12:00 - 14:00 Fortnightly…" at bounding box center [276, 107] width 240 height 98
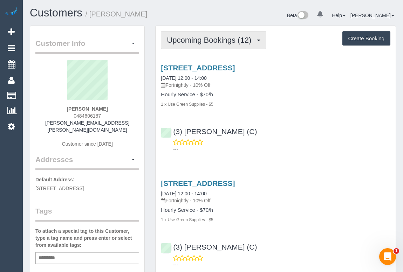
click at [216, 40] on span "Upcoming Bookings (12)" at bounding box center [211, 40] width 88 height 9
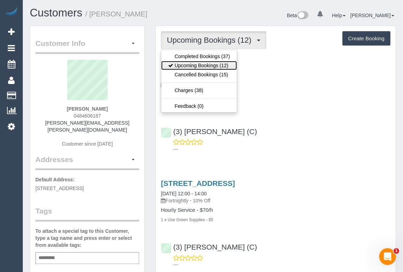
click at [202, 66] on link "Upcoming Bookings (12)" at bounding box center [199, 65] width 76 height 9
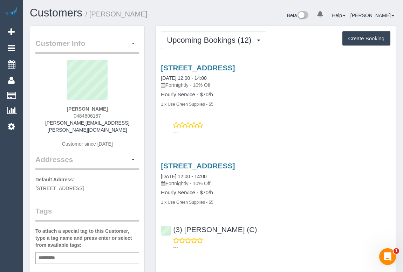
click at [269, 118] on div "12 , Mayne Street, Sunshine West, VIC 3020 14/08/2025 12:00 - 14:00 Fortnightly…" at bounding box center [276, 98] width 240 height 81
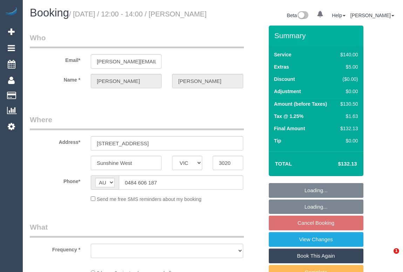
select select "VIC"
select select "object:851"
select select "string:stripe-pm_1Njtcv2GScqysDRV5qkWOuZn"
select select "number:27"
select select "number:14"
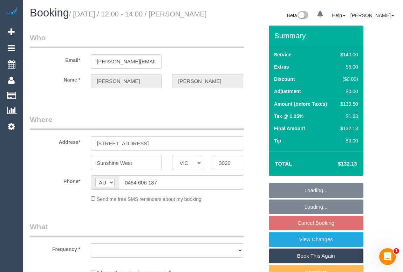
select select "number:19"
select select "number:22"
select select "number:34"
select select "number:12"
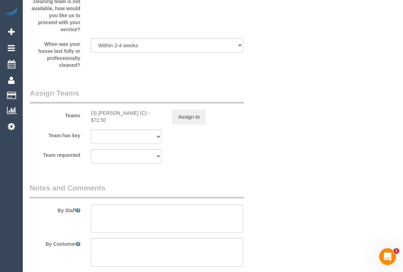
scroll to position [1082, 0]
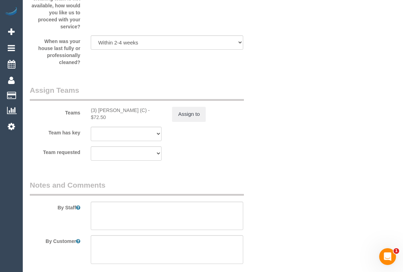
drag, startPoint x: 92, startPoint y: 117, endPoint x: 147, endPoint y: 118, distance: 55.0
click at [147, 118] on div "(3) [PERSON_NAME] (C) - $72.50" at bounding box center [126, 114] width 71 height 14
copy div "3) [PERSON_NAME] (C) -"
click at [204, 122] on button "Assign to" at bounding box center [189, 114] width 34 height 15
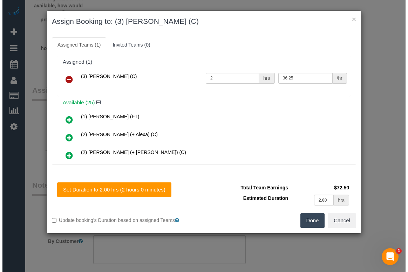
scroll to position [1075, 0]
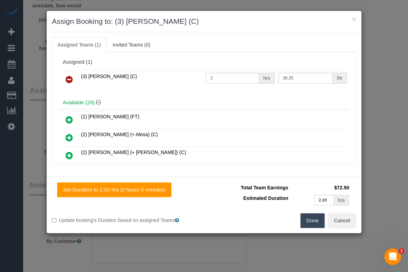
click at [70, 77] on icon at bounding box center [68, 79] width 7 height 8
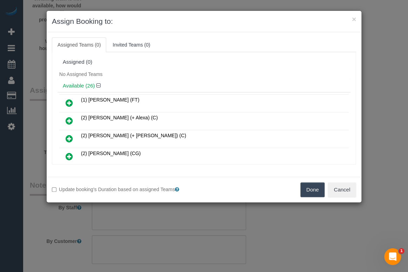
click at [313, 188] on button "Done" at bounding box center [312, 189] width 25 height 15
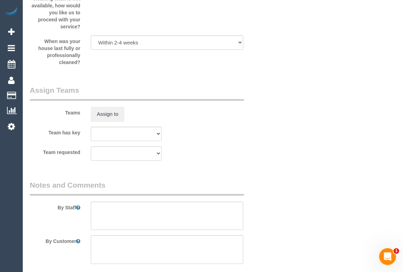
click at [264, 212] on div "× Assign Booking to: Assigned Teams (0) Invited Teams (0) Assigned (0) No Assig…" at bounding box center [201, 136] width 403 height 272
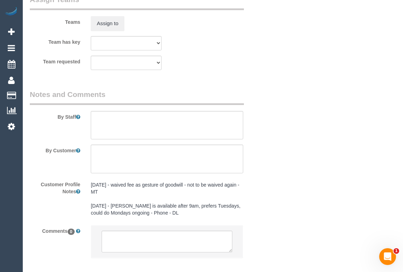
scroll to position [1218, 0]
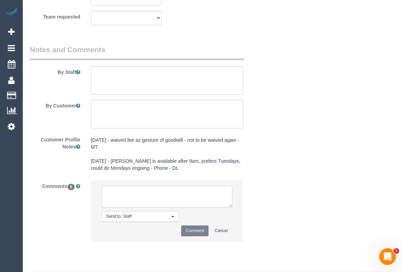
click at [137, 201] on textarea at bounding box center [167, 197] width 130 height 22
type textarea "*"
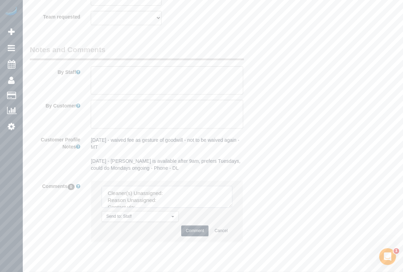
click at [176, 201] on textarea at bounding box center [167, 197] width 130 height 22
paste textarea "3) [PERSON_NAME] (C) -"
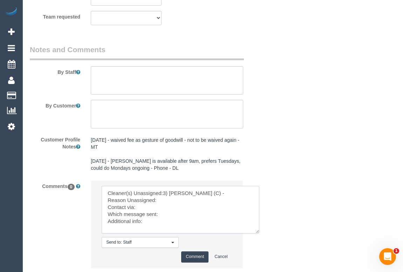
drag, startPoint x: 229, startPoint y: 215, endPoint x: 256, endPoint y: 241, distance: 37.6
click at [257, 234] on textarea at bounding box center [181, 210] width 158 height 48
click at [162, 207] on textarea at bounding box center [181, 210] width 158 height 48
click at [150, 222] on textarea at bounding box center [181, 210] width 158 height 48
click at [160, 230] on textarea at bounding box center [181, 210] width 158 height 48
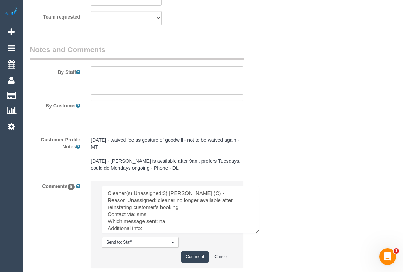
click at [153, 234] on textarea at bounding box center [181, 210] width 158 height 48
type textarea "Cleaner(s) Unassigned:3) [PERSON_NAME] (C) - Reason Unassigned: cleaner no long…"
click at [189, 262] on button "Comment" at bounding box center [194, 256] width 27 height 11
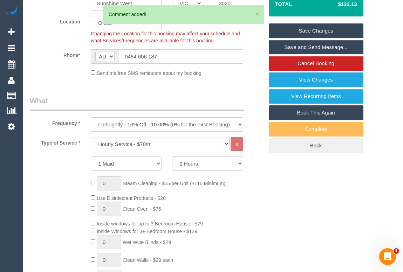
scroll to position [135, 0]
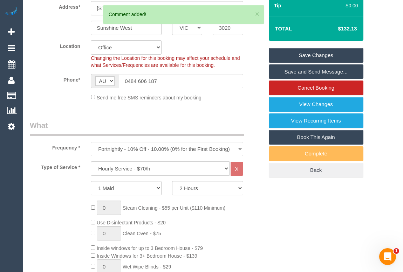
click at [315, 62] on link "Save Changes" at bounding box center [316, 55] width 95 height 15
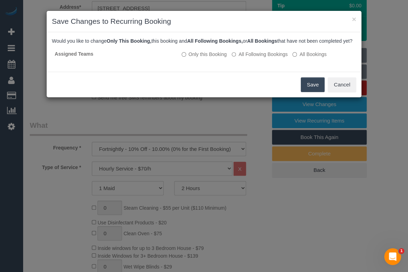
click at [308, 90] on button "Save" at bounding box center [313, 84] width 24 height 15
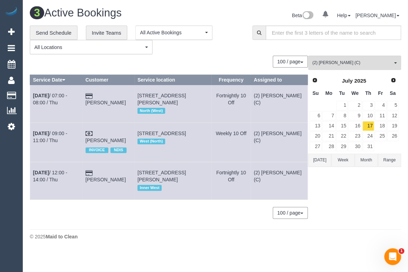
click at [230, 15] on div "Beta 0 Your Notifications You have 0 alerts Help Help Docs Take a Tour Contact …" at bounding box center [310, 16] width 191 height 19
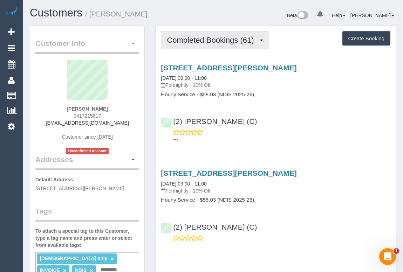
click at [212, 39] on span "Completed Bookings (61)" at bounding box center [212, 40] width 90 height 9
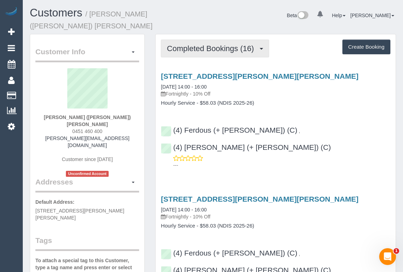
click at [222, 47] on button "Completed Bookings (16)" at bounding box center [215, 49] width 108 height 18
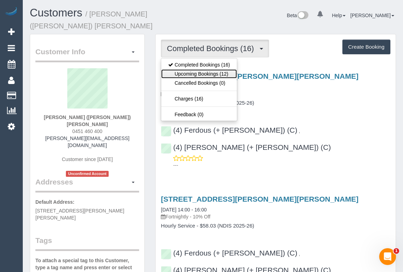
click at [212, 69] on link "Upcoming Bookings (12)" at bounding box center [199, 73] width 76 height 9
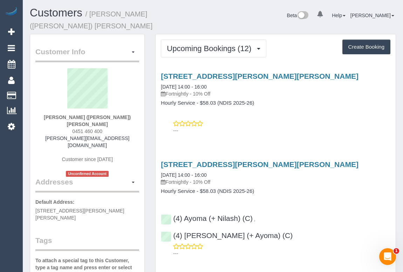
click at [292, 127] on div "[STREET_ADDRESS][PERSON_NAME][PERSON_NAME] [DATE] 14:00 - 16:00 Fortnightly - 1…" at bounding box center [276, 101] width 240 height 71
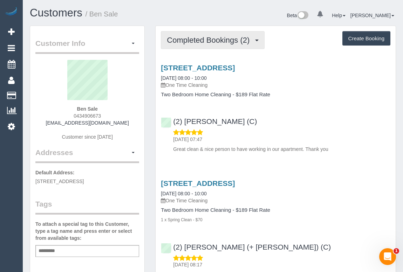
click at [204, 42] on span "Completed Bookings (2)" at bounding box center [210, 40] width 86 height 9
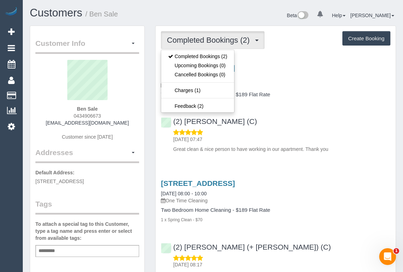
click at [303, 98] on div "[STREET_ADDRESS] [DATE] 08:00 - 10:00 One Time Cleaning Two Bedroom Home Cleani…" at bounding box center [276, 107] width 240 height 98
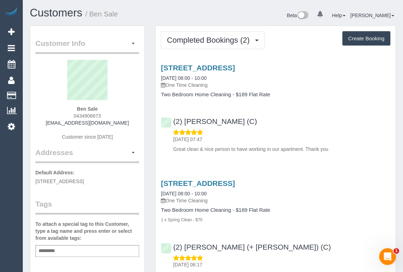
click at [316, 132] on div "[DATE] 07:47 Great clean & nice person to have working in our apartment. Thank …" at bounding box center [275, 141] width 229 height 24
drag, startPoint x: 47, startPoint y: 124, endPoint x: 137, endPoint y: 124, distance: 90.0
click at [137, 124] on div "Ben Sale 0434906673 [EMAIL_ADDRESS][DOMAIN_NAME] Customer since [DATE]" at bounding box center [87, 104] width 104 height 88
copy link "[EMAIL_ADDRESS][DOMAIN_NAME]"
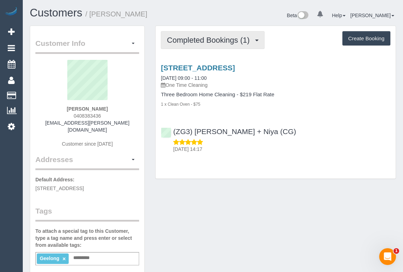
click at [204, 36] on span "Completed Bookings (1)" at bounding box center [210, 40] width 86 height 9
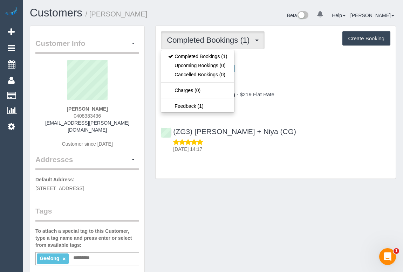
click at [330, 127] on div "(ZG3) [PERSON_NAME] + Niya (CG) [DATE] 14:17" at bounding box center [276, 138] width 240 height 32
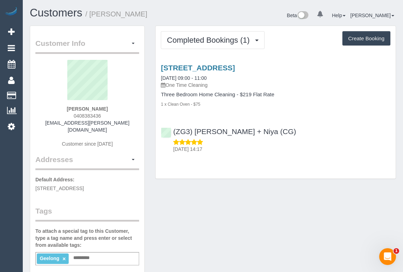
click at [294, 199] on div "Customer Info Edit Contact Info Send Message Email Preferences Special Sales Ta…" at bounding box center [213, 265] width 377 height 478
drag, startPoint x: 56, startPoint y: 123, endPoint x: 121, endPoint y: 124, distance: 64.8
click at [121, 124] on div "[PERSON_NAME] 0408383436 [EMAIL_ADDRESS][PERSON_NAME][DOMAIN_NAME] Customer sin…" at bounding box center [87, 107] width 104 height 95
copy link "[EMAIL_ADDRESS][PERSON_NAME][DOMAIN_NAME]"
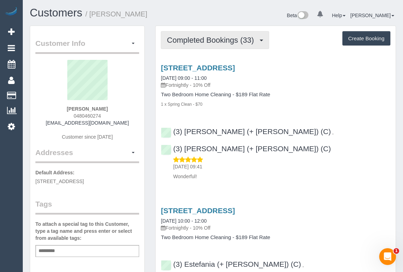
click at [215, 42] on span "Completed Bookings (33)" at bounding box center [212, 40] width 90 height 9
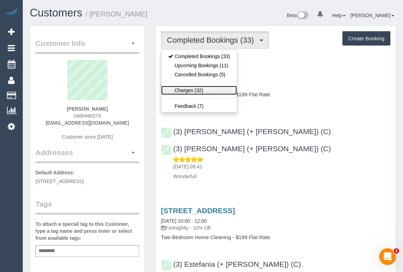
click at [191, 91] on link "Charges (32)" at bounding box center [199, 90] width 76 height 9
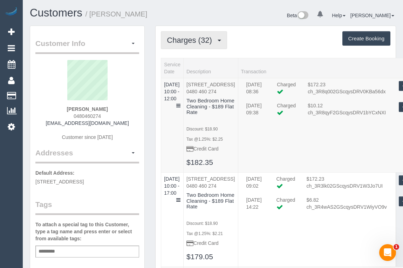
click at [203, 36] on span "Charges (32)" at bounding box center [191, 40] width 48 height 9
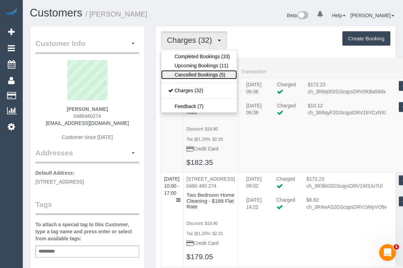
click at [198, 71] on link "Cancelled Bookings (5)" at bounding box center [199, 74] width 76 height 9
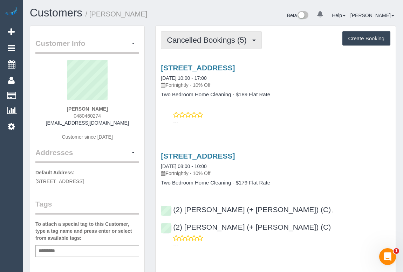
click at [198, 41] on span "Cancelled Bookings (5)" at bounding box center [208, 40] width 83 height 9
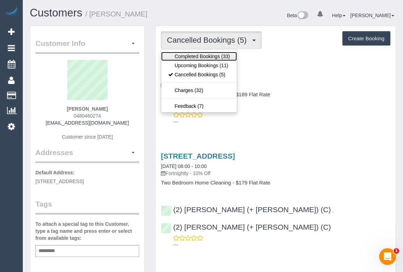
click at [196, 53] on link "Completed Bookings (33)" at bounding box center [199, 56] width 76 height 9
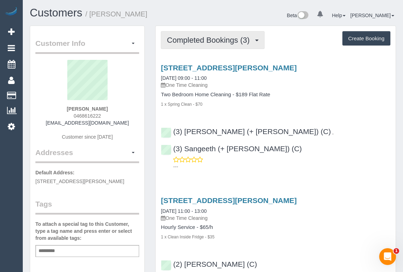
click at [212, 42] on span "Completed Bookings (3)" at bounding box center [210, 40] width 86 height 9
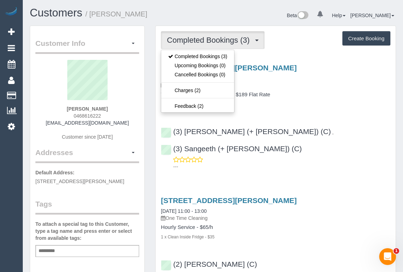
click at [310, 92] on h4 "Two Bedroom Home Cleaning - $189 Flat Rate" at bounding box center [275, 95] width 229 height 6
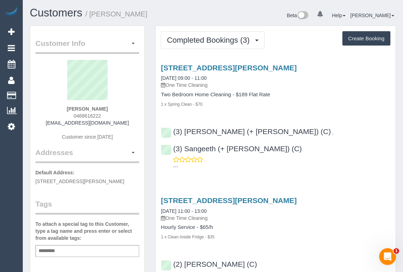
click at [310, 92] on h4 "Two Bedroom Home Cleaning - $189 Flat Rate" at bounding box center [275, 95] width 229 height 6
drag, startPoint x: 63, startPoint y: 123, endPoint x: 118, endPoint y: 123, distance: 55.0
click at [118, 123] on div "[PERSON_NAME] 0468616222 [EMAIL_ADDRESS][DOMAIN_NAME] Customer since [DATE]" at bounding box center [87, 104] width 104 height 88
copy link "[EMAIL_ADDRESS][DOMAIN_NAME]"
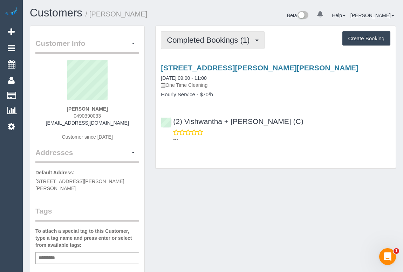
click at [203, 40] on span "Completed Bookings (1)" at bounding box center [210, 40] width 86 height 9
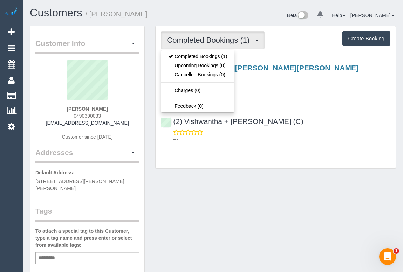
click at [315, 108] on div "1501 Malvern Rd, 32, Glen Iris, VIC 3146 11/08/2025 09:00 - 11:00 One Time Clea…" at bounding box center [276, 102] width 240 height 88
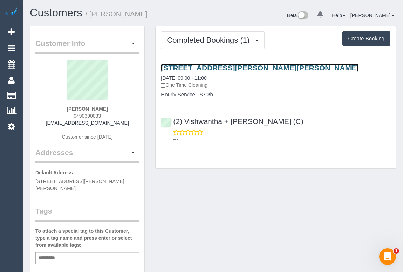
click at [231, 69] on link "[STREET_ADDRESS][PERSON_NAME][PERSON_NAME]" at bounding box center [260, 68] width 198 height 8
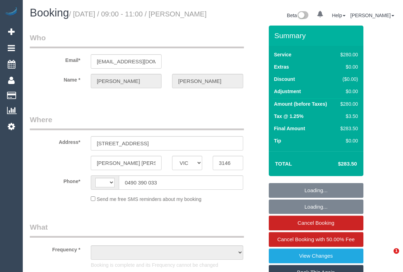
select select "VIC"
select select "object:332"
select select "string:AU"
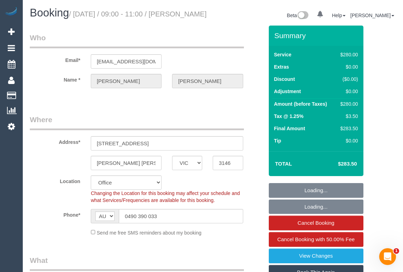
select select "object:732"
select select "string:stripe-pm_1RtRVl2GScqysDRVlxdklh1O"
select select "number:28"
select select "number:14"
select select "number:19"
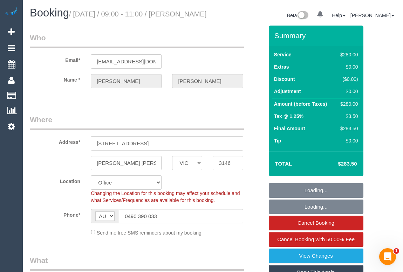
select select "number:24"
select select "number:26"
select select "240"
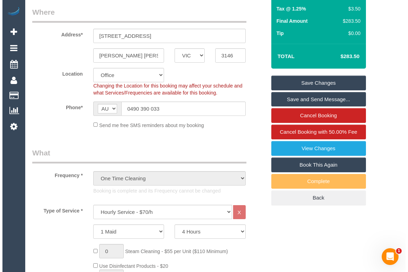
scroll to position [127, 0]
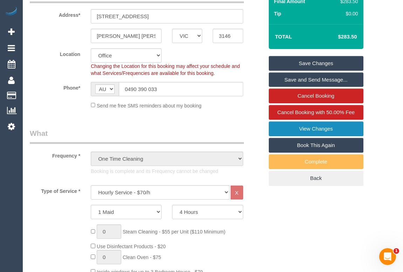
click at [304, 136] on link "View Changes" at bounding box center [316, 129] width 95 height 15
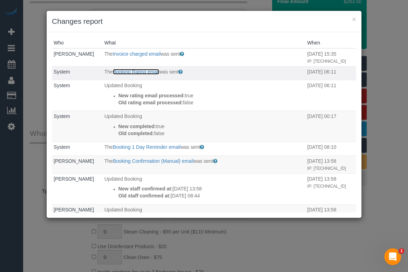
click at [137, 69] on link "Booking Rating email" at bounding box center [136, 72] width 46 height 6
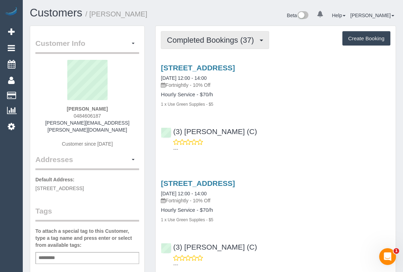
click at [206, 36] on span "Completed Bookings (37)" at bounding box center [212, 40] width 90 height 9
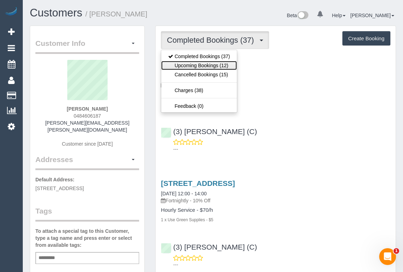
click at [202, 62] on link "Upcoming Bookings (12)" at bounding box center [199, 65] width 76 height 9
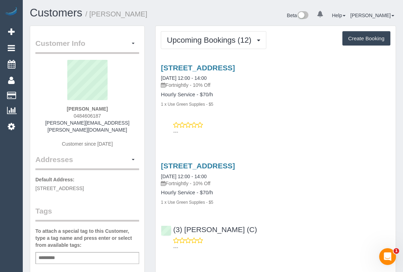
click at [276, 131] on p "---" at bounding box center [281, 132] width 217 height 7
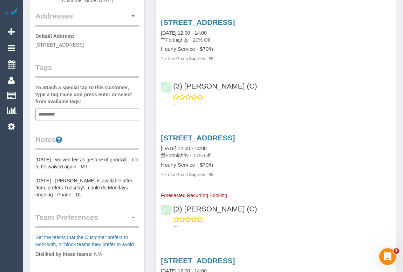
scroll to position [159, 0]
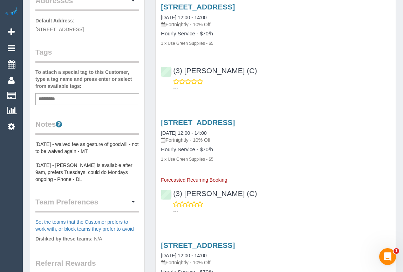
click at [80, 197] on legend "Team Preferences Manage Preferences" at bounding box center [87, 205] width 104 height 16
click at [132, 197] on button "button" at bounding box center [133, 202] width 12 height 11
click at [116, 210] on link "Manage Preferences" at bounding box center [109, 214] width 60 height 9
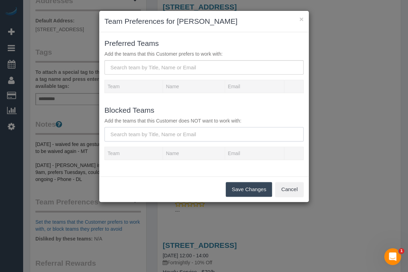
click at [139, 132] on input "text" at bounding box center [203, 134] width 199 height 14
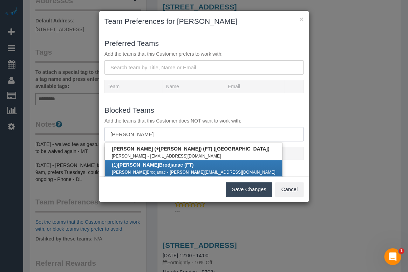
type input "[PERSON_NAME]"
click at [141, 170] on small "[PERSON_NAME]" at bounding box center [139, 172] width 54 height 5
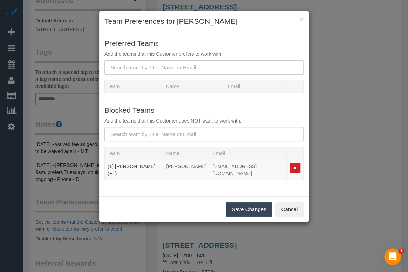
click at [240, 208] on button "Save Changes" at bounding box center [249, 209] width 46 height 15
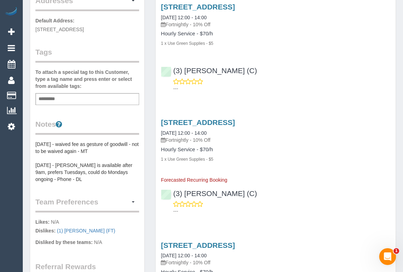
click at [36, 141] on pre "[DATE] - waived fee as gesture of goodwill - not to be waived again - MT [DATE]…" at bounding box center [87, 162] width 104 height 42
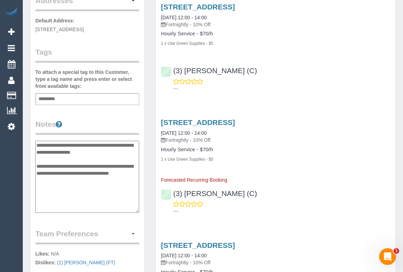
click at [35, 135] on div "Customer Info Edit Contact Info Send Message Email Preferences Special Sales Ta…" at bounding box center [87, 136] width 114 height 539
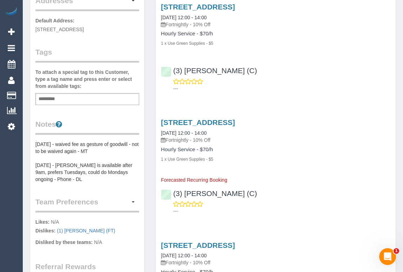
click at [52, 141] on pre "[DATE] - waived fee as gesture of goodwill - not to be waived again - MT [DATE]…" at bounding box center [87, 162] width 104 height 42
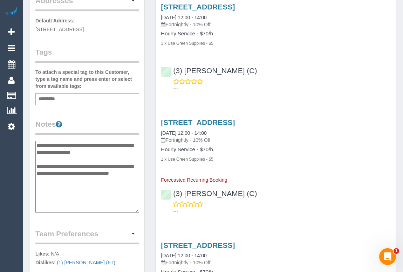
click at [36, 141] on textarea "**********" at bounding box center [87, 177] width 104 height 72
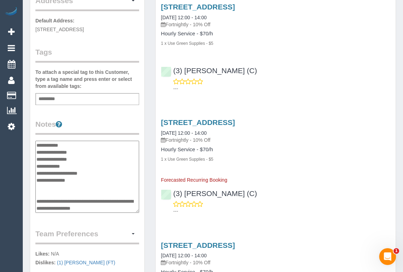
click at [86, 142] on textarea "**********" at bounding box center [87, 177] width 104 height 72
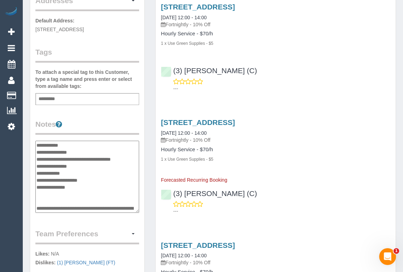
drag, startPoint x: 79, startPoint y: 150, endPoint x: 89, endPoint y: 149, distance: 9.5
click at [89, 149] on textarea "**********" at bounding box center [87, 177] width 104 height 72
click at [128, 150] on textarea "**********" at bounding box center [87, 177] width 104 height 72
type textarea "**********"
click at [141, 212] on div "Customer Info Edit Contact Info Send Message Email Preferences Special Sales Ta…" at bounding box center [87, 136] width 114 height 539
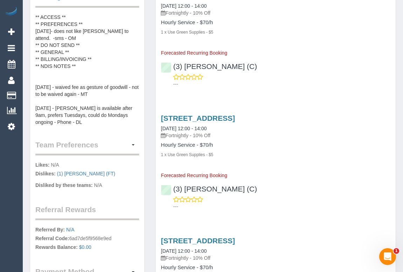
scroll to position [287, 0]
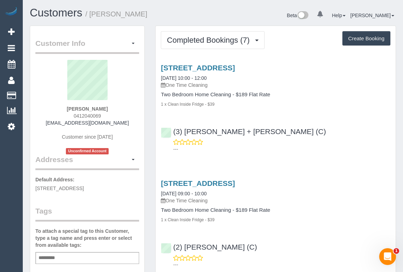
drag, startPoint x: 71, startPoint y: 116, endPoint x: 114, endPoint y: 116, distance: 43.1
click at [114, 116] on div "[PERSON_NAME] 0412040069 [EMAIL_ADDRESS][DOMAIN_NAME] Customer since [DATE] Unc…" at bounding box center [87, 107] width 104 height 95
copy span "0412040069"
drag, startPoint x: 284, startPoint y: 132, endPoint x: 255, endPoint y: 91, distance: 50.4
click at [284, 132] on div "(3) [PERSON_NAME] + [PERSON_NAME] (C) ---" at bounding box center [276, 138] width 240 height 32
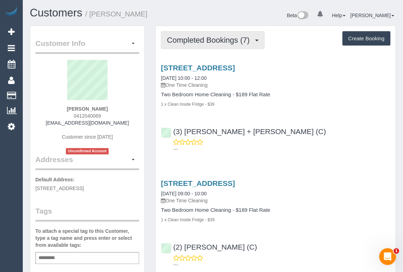
click at [215, 42] on span "Completed Bookings (7)" at bounding box center [210, 40] width 86 height 9
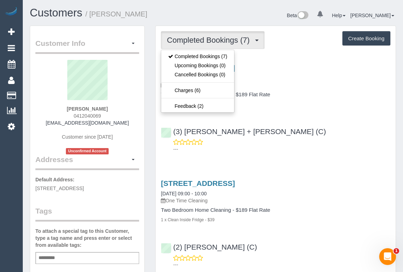
click at [301, 126] on div "(3) [PERSON_NAME] + [PERSON_NAME] (C) ---" at bounding box center [276, 138] width 240 height 32
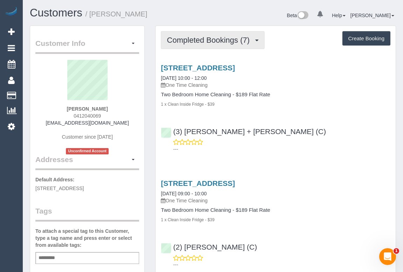
click at [209, 41] on span "Completed Bookings (7)" at bounding box center [210, 40] width 86 height 9
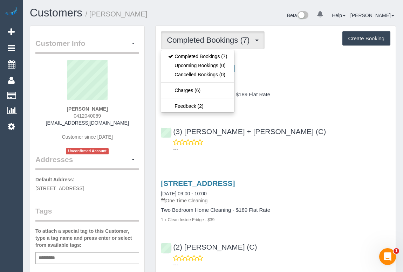
click at [278, 106] on div "1 x Clean Inside Fridge - $39" at bounding box center [275, 104] width 229 height 7
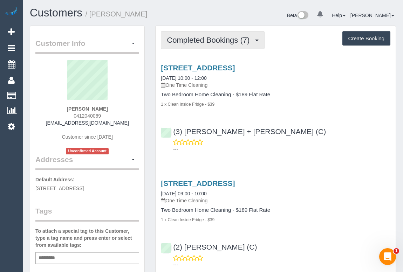
click at [205, 41] on span "Completed Bookings (7)" at bounding box center [210, 40] width 86 height 9
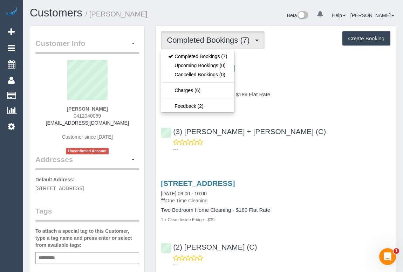
click at [298, 122] on div "(3) Avneet + Amarjit (C) ---" at bounding box center [276, 138] width 240 height 32
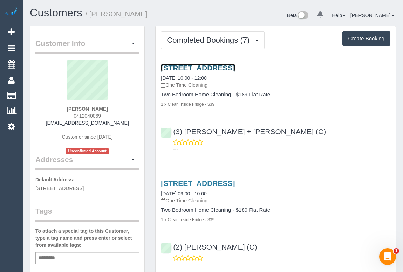
click at [212, 67] on link "35 A Little Baillie Street, 1, North Melbourne, VIC 3051" at bounding box center [198, 68] width 74 height 8
click at [294, 141] on div "---" at bounding box center [275, 146] width 229 height 14
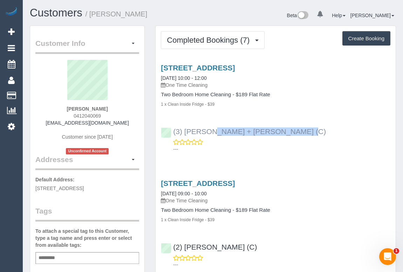
drag, startPoint x: 256, startPoint y: 130, endPoint x: 174, endPoint y: 128, distance: 81.6
click at [174, 128] on div "(3) Avneet + Amarjit (C) ---" at bounding box center [276, 138] width 240 height 32
click at [277, 130] on div "(3) Avneet + Amarjit (C) ---" at bounding box center [276, 138] width 240 height 32
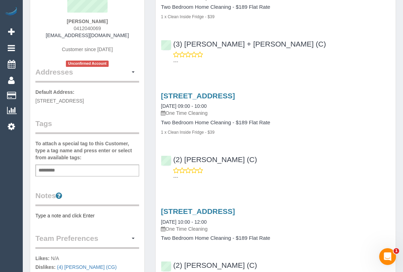
scroll to position [32, 0]
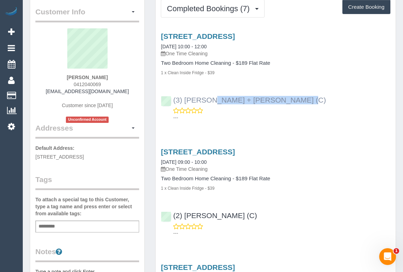
drag, startPoint x: 261, startPoint y: 99, endPoint x: 173, endPoint y: 97, distance: 87.9
click at [173, 97] on div "(3) Avneet + Amarjit (C) ---" at bounding box center [276, 106] width 240 height 32
copy link "(3) [PERSON_NAME] + [PERSON_NAME] (C)"
click at [280, 104] on div "(3) Avneet + Amarjit (C) ---" at bounding box center [276, 106] width 240 height 32
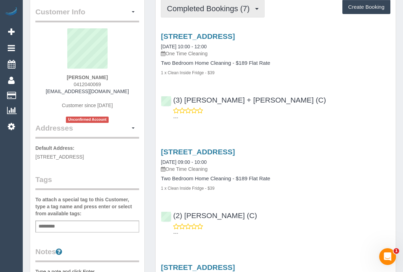
click at [212, 10] on span "Completed Bookings (7)" at bounding box center [210, 8] width 86 height 9
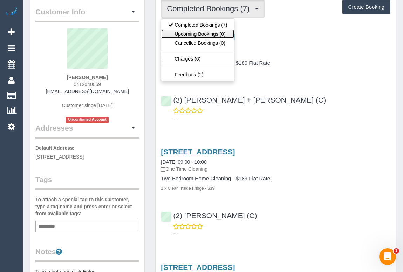
click at [210, 35] on link "Upcoming Bookings (0)" at bounding box center [197, 33] width 73 height 9
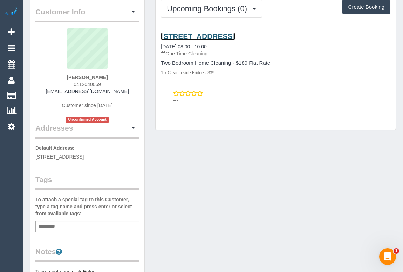
click at [206, 37] on link "35 A Little Baillie Street, 1, North Melbourne, VIC 3051" at bounding box center [198, 36] width 74 height 8
drag, startPoint x: 52, startPoint y: 91, endPoint x: 122, endPoint y: 93, distance: 70.1
click at [122, 93] on div "Agok Martin Majier 0412040069 missmartinmajier@gmail.com Customer since 2024 Un…" at bounding box center [87, 75] width 104 height 95
copy link "[EMAIL_ADDRESS][DOMAIN_NAME]"
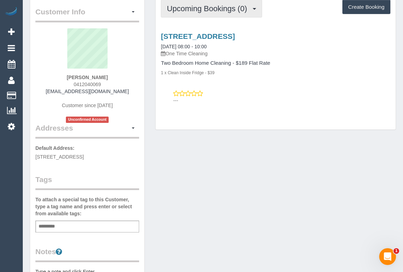
click at [220, 10] on span "Upcoming Bookings (0)" at bounding box center [209, 8] width 84 height 9
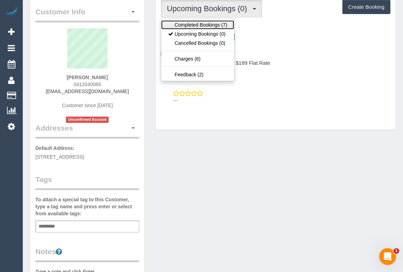
click at [205, 25] on link "Completed Bookings (7)" at bounding box center [197, 24] width 73 height 9
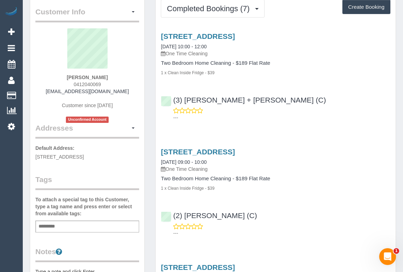
drag, startPoint x: 60, startPoint y: 76, endPoint x: 124, endPoint y: 77, distance: 64.1
click at [124, 77] on div "Agok Martin Majier 0412040069 missmartinmajier@gmail.com Customer since 2024 Un…" at bounding box center [87, 75] width 104 height 95
copy strong "Agok Martin Majier"
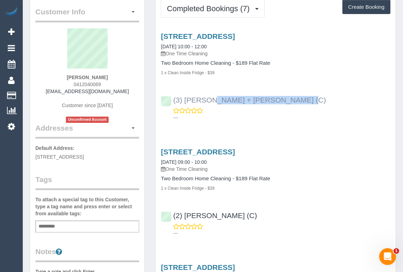
drag, startPoint x: 248, startPoint y: 98, endPoint x: 174, endPoint y: 96, distance: 74.3
click at [174, 96] on div "(3) [PERSON_NAME] + [PERSON_NAME] (C)" at bounding box center [245, 100] width 168 height 8
copy link "(3) [PERSON_NAME] + [PERSON_NAME] (C)"
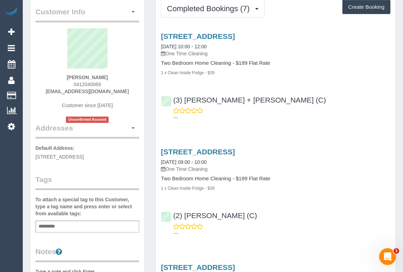
click at [62, 232] on div "Add a tag" at bounding box center [87, 227] width 104 height 12
type input "**********"
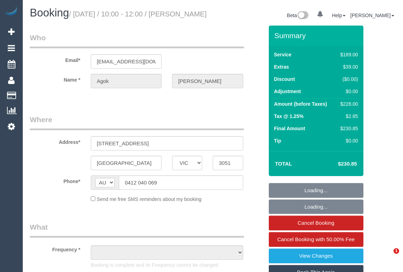
select select "VIC"
select select "number:28"
select select "number:14"
select select "number:19"
select select "number:36"
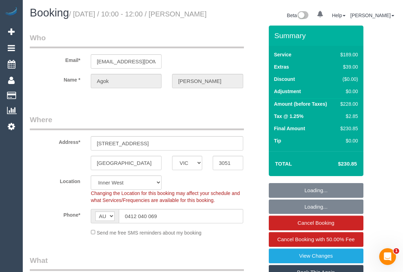
select select "object:807"
click at [194, 48] on legend "Who" at bounding box center [137, 41] width 214 height 16
select select "string:stripe-pm_1RvB1a2GScqysDRVsvMnHSwj"
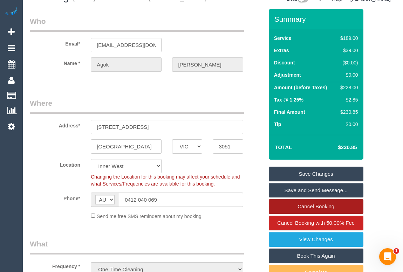
scroll to position [32, 0]
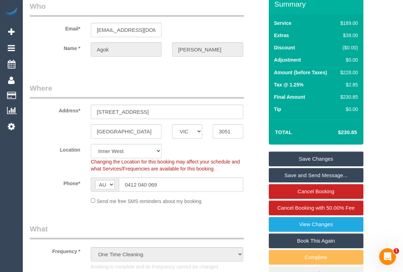
click at [298, 248] on link "Book This Again" at bounding box center [316, 241] width 95 height 15
select select "VIC"
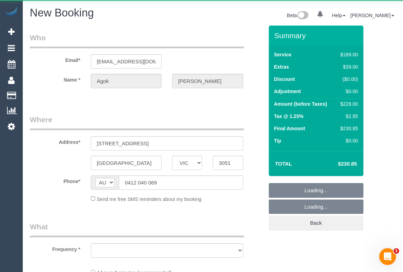
select select "string:stripe-pm_1RvB1a2GScqysDRVsvMnHSwj"
select select "number:28"
select select "number:14"
select select "number:19"
select select "number:36"
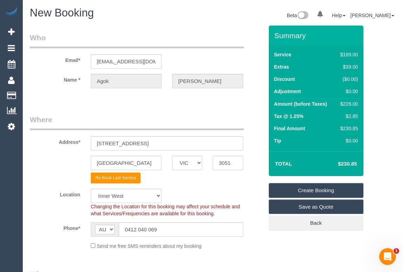
click at [267, 246] on div "Send me free SMS reminders about my booking" at bounding box center [147, 246] width 244 height 8
select select "object:3354"
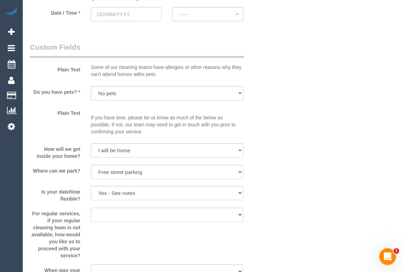
scroll to position [732, 0]
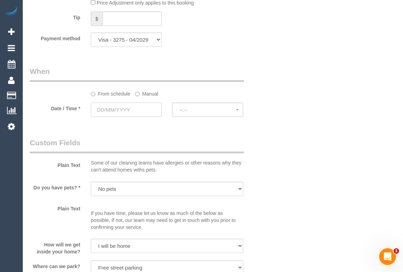
click at [115, 112] on input "text" at bounding box center [126, 110] width 71 height 14
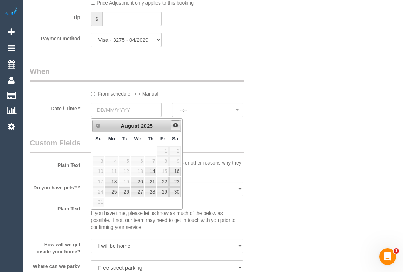
click at [174, 125] on span "Next" at bounding box center [176, 126] width 6 height 6
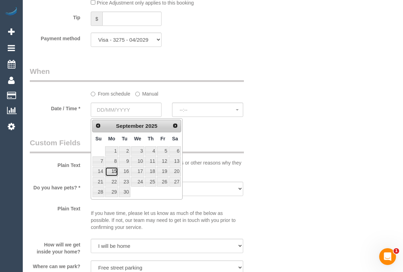
click at [116, 171] on link "15" at bounding box center [111, 171] width 13 height 9
type input "[DATE]"
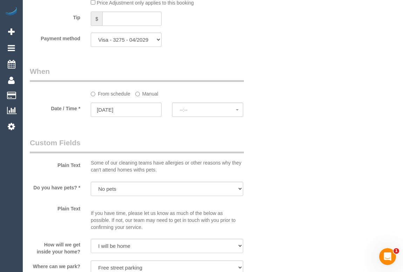
click at [258, 168] on div "Plain Text Some of our cleaning teams have allergies or other reasons why they …" at bounding box center [147, 157] width 244 height 39
click at [194, 109] on span "--:--" at bounding box center [207, 110] width 56 height 6
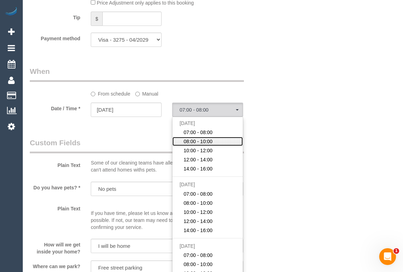
click at [199, 145] on span "08:00 - 10:00" at bounding box center [198, 141] width 29 height 7
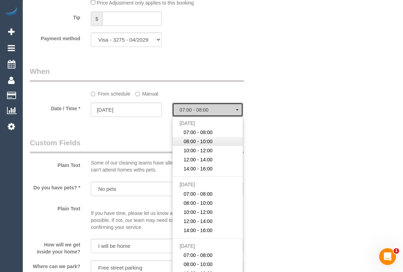
select select "spot7"
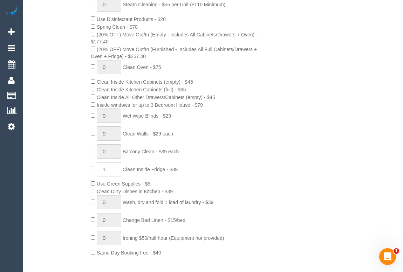
scroll to position [318, 0]
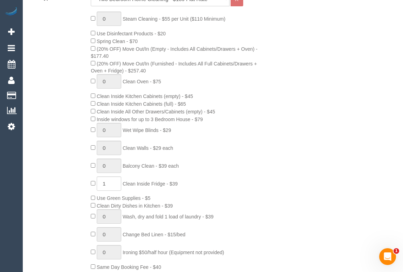
click at [247, 163] on div "0 Steam Cleaning - $55 per Unit ($110 Minimum) Use Disinfectant Products - $20 …" at bounding box center [176, 142] width 183 height 260
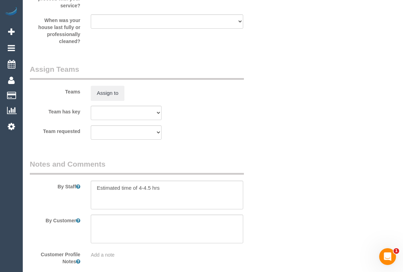
scroll to position [1114, 0]
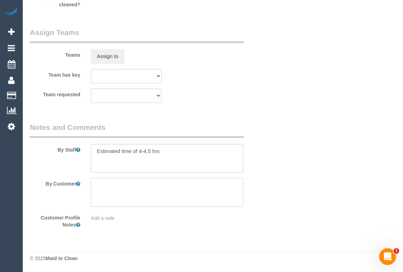
click at [118, 184] on textarea at bounding box center [167, 192] width 152 height 29
paste textarea "(3) Avneet + Amarjit (C)"
type textarea "(3) Avneet + Amarjit (C)"
drag, startPoint x: 168, startPoint y: 185, endPoint x: 83, endPoint y: 182, distance: 84.8
click at [83, 182] on div "By Customer" at bounding box center [147, 192] width 244 height 29
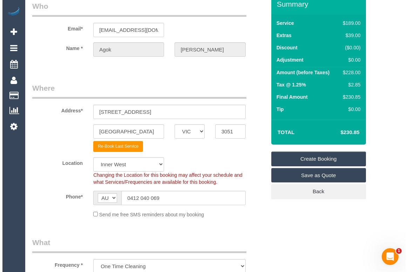
scroll to position [0, 0]
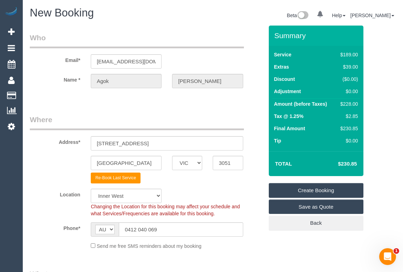
click at [322, 191] on link "Create Booking" at bounding box center [316, 190] width 95 height 15
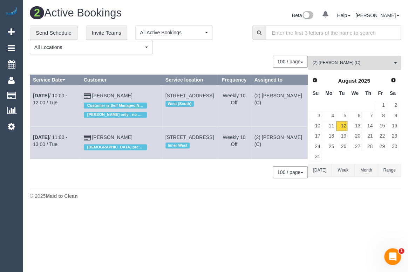
click at [175, 199] on div "© 2025 Maid to Clean" at bounding box center [215, 196] width 371 height 7
click at [216, 210] on div "2 Active Bookings Beta 0 Your Notifications You have 0 alerts Help Help Docs Ta…" at bounding box center [215, 105] width 385 height 210
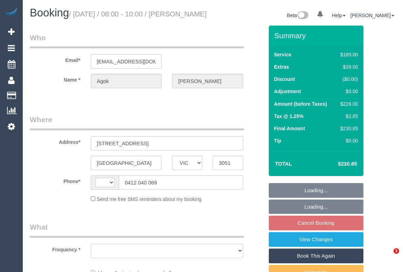
select select "VIC"
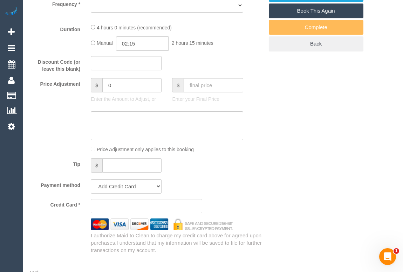
select select "object:275"
select select "string:stripe-pm_1RvB1a2GScqysDRVsvMnHSwj"
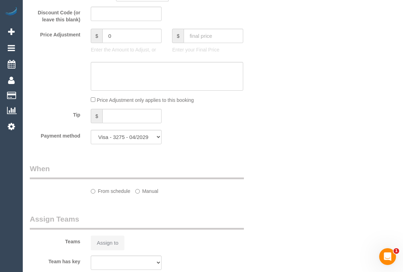
select select "string:AU"
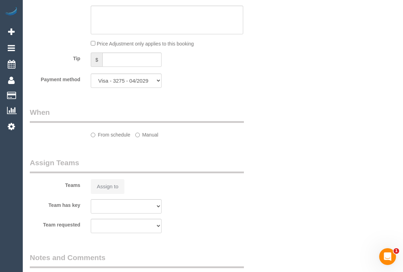
select select "object:675"
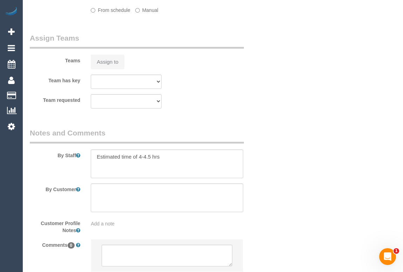
select select "number:28"
select select "number:14"
select select "number:19"
select select "number:36"
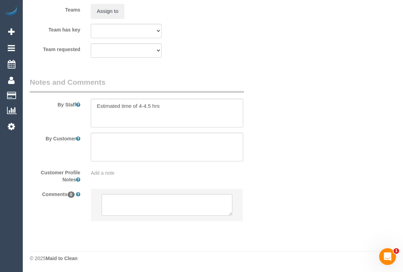
scroll to position [1155, 0]
select select "spot2"
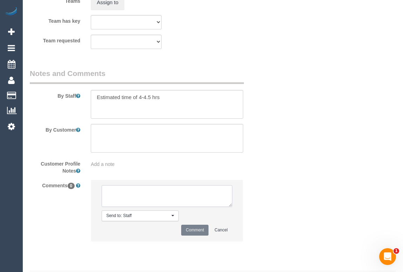
click at [128, 205] on textarea at bounding box center [167, 196] width 130 height 22
click at [147, 204] on textarea at bounding box center [167, 196] width 130 height 22
paste textarea "(3) Avneet + Amarjit (C)"
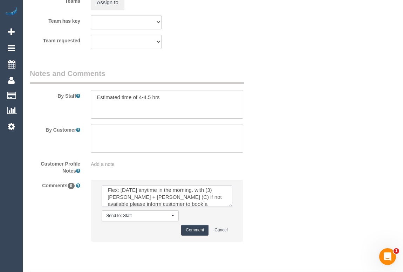
scroll to position [9, 0]
type textarea "Flex: September 17 anytime in the morning. with (3) Avneet + Amarjit (C) if not…"
click at [195, 236] on button "Comment" at bounding box center [194, 230] width 27 height 11
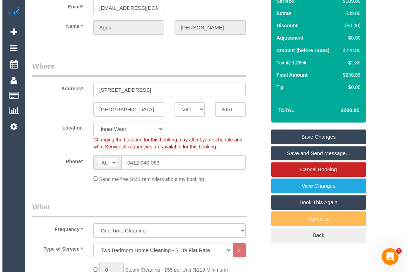
scroll to position [0, 0]
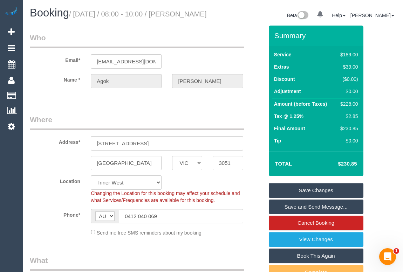
click at [312, 198] on link "Save Changes" at bounding box center [316, 190] width 95 height 15
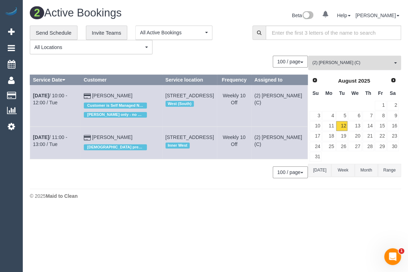
click at [346, 64] on span "(2) Nicole Condello (C)" at bounding box center [352, 63] width 80 height 6
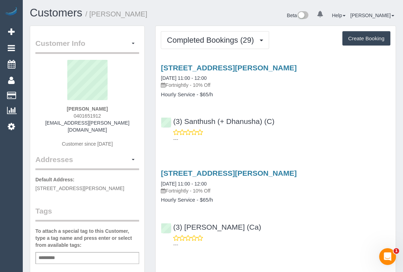
click at [315, 108] on div "10 Mills Boulevard, Unit 113, Alphington, VIC 3078 14/05/2024 11:00 - 12:00 For…" at bounding box center [276, 102] width 240 height 88
drag, startPoint x: 71, startPoint y: 116, endPoint x: 106, endPoint y: 116, distance: 34.7
click at [106, 116] on div "Rebecca Gant 0401651912 bec.gant@hotmail.com Customer since 2020" at bounding box center [87, 107] width 104 height 95
copy span "0401651912"
click at [325, 139] on p "---" at bounding box center [281, 139] width 217 height 7
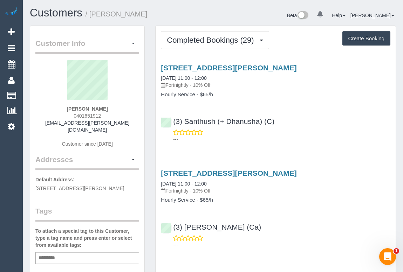
drag, startPoint x: 73, startPoint y: 115, endPoint x: 102, endPoint y: 113, distance: 29.1
click at [102, 113] on div "Rebecca Gant 0401651912 bec.gant@hotmail.com Customer since 2020" at bounding box center [87, 107] width 104 height 95
copy span "0401651912"
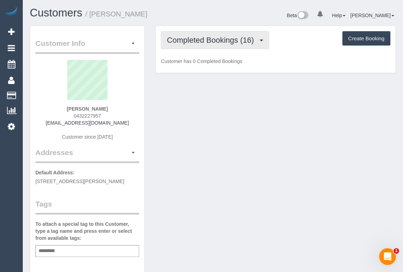
click at [227, 43] on span "Completed Bookings (16)" at bounding box center [212, 40] width 90 height 9
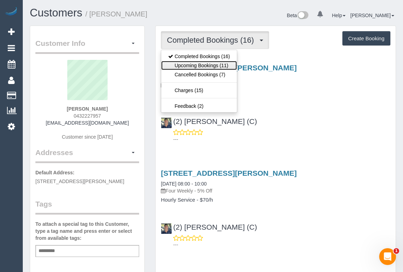
click at [207, 62] on link "Upcoming Bookings (11)" at bounding box center [199, 65] width 76 height 9
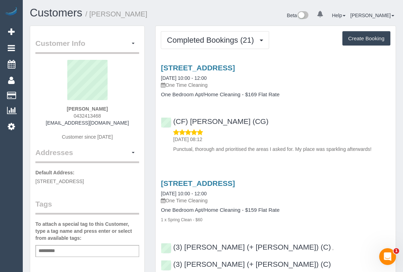
click at [312, 108] on div "[STREET_ADDRESS] [DATE] 10:00 - 12:00 One Time Cleaning One Bedroom Apt/Home Cl…" at bounding box center [276, 107] width 240 height 98
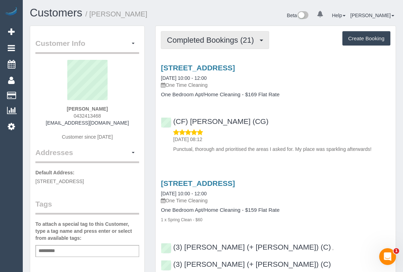
click at [201, 41] on span "Completed Bookings (21)" at bounding box center [212, 40] width 90 height 9
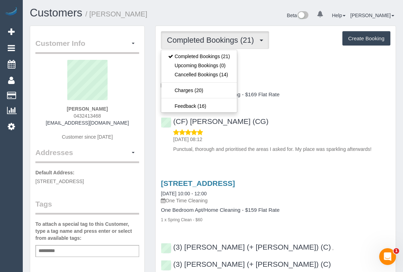
click at [316, 96] on h4 "One Bedroom Apt/Home Cleaning - $169 Flat Rate" at bounding box center [275, 95] width 229 height 6
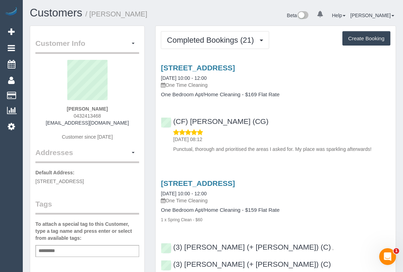
drag, startPoint x: 70, startPoint y: 116, endPoint x: 117, endPoint y: 116, distance: 46.9
click at [117, 116] on div "[PERSON_NAME] 0432413468 [EMAIL_ADDRESS][DOMAIN_NAME] Customer since [DATE]" at bounding box center [87, 104] width 104 height 88
copy span "0432413468"
click at [374, 105] on div "[STREET_ADDRESS] [DATE] 10:00 - 12:00 One Time Cleaning One Bedroom Apt/Home Cl…" at bounding box center [276, 107] width 240 height 98
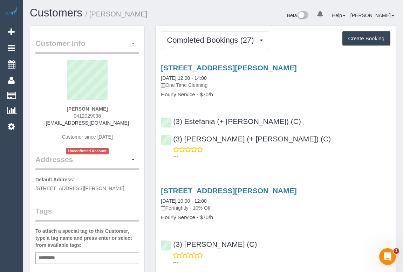
drag, startPoint x: 339, startPoint y: 186, endPoint x: 333, endPoint y: 176, distance: 11.9
click at [339, 187] on div "[STREET_ADDRESS][PERSON_NAME] [DATE] 10:00 - 12:00 Fortnightly - 10% Off" at bounding box center [275, 199] width 229 height 25
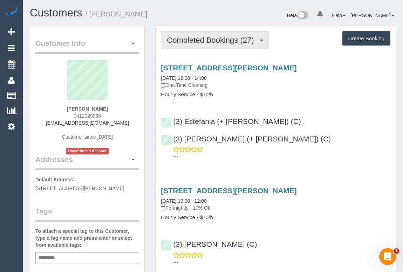
click at [212, 41] on span "Completed Bookings (27)" at bounding box center [212, 40] width 90 height 9
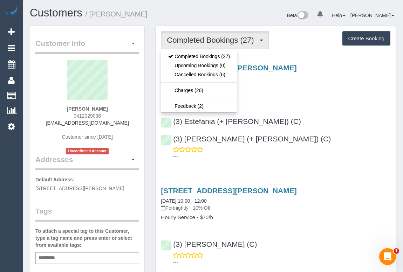
click at [300, 91] on div "[STREET_ADDRESS][PERSON_NAME] [DATE] 12:00 - 14:00 One Time Cleaning Hourly Ser…" at bounding box center [276, 81] width 240 height 34
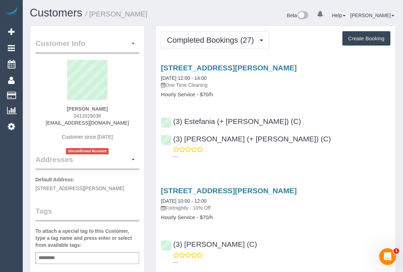
click at [294, 101] on div "17 Purcell Street, North Melbourne, VIC 3051 11/08/2025 12:00 - 14:00 One Time …" at bounding box center [276, 110] width 240 height 105
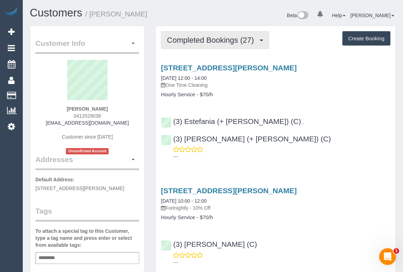
click at [197, 43] on span "Completed Bookings (27)" at bounding box center [212, 40] width 90 height 9
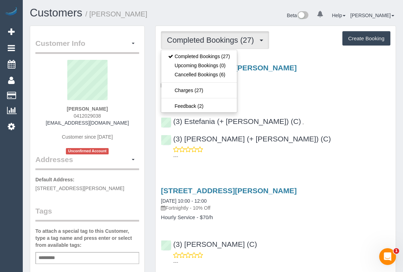
click at [265, 86] on p "One Time Cleaning" at bounding box center [275, 85] width 229 height 7
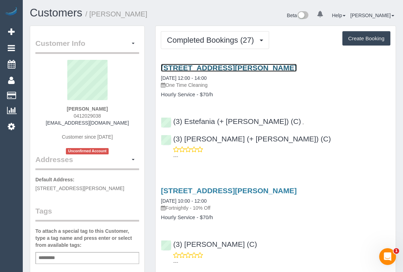
click at [254, 65] on link "17 Purcell Street, North Melbourne, VIC 3051" at bounding box center [229, 68] width 136 height 8
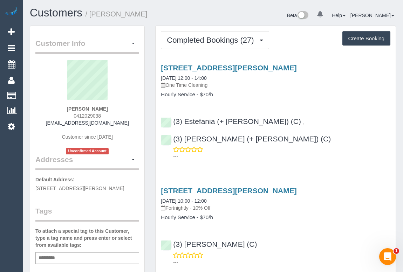
drag, startPoint x: 213, startPoint y: 85, endPoint x: 168, endPoint y: 85, distance: 44.8
click at [168, 85] on p "One Time Cleaning" at bounding box center [275, 85] width 229 height 7
copy p "One Time Cleaning"
drag, startPoint x: 162, startPoint y: 94, endPoint x: 195, endPoint y: 95, distance: 32.9
click at [195, 95] on h4 "Hourly Service - $70/h" at bounding box center [275, 95] width 229 height 6
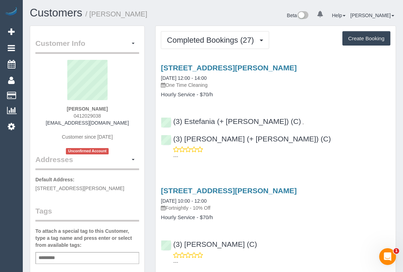
copy h4 "Hourly Service"
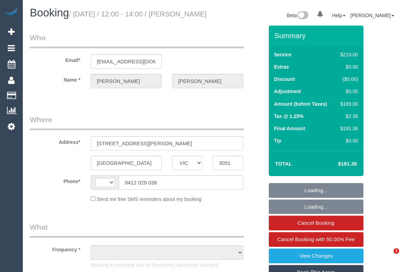
select select "VIC"
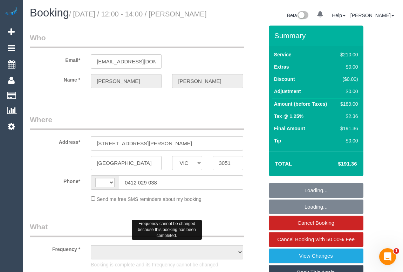
select select "180"
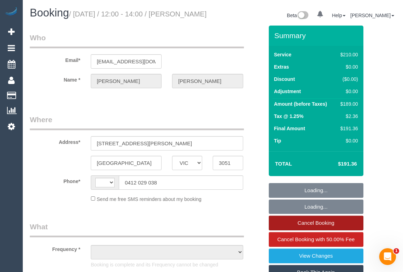
select select "object:463"
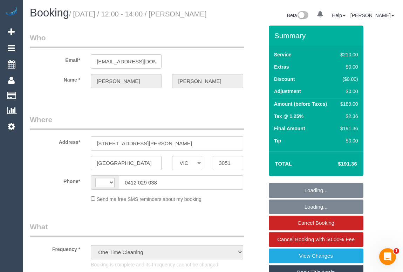
select select "string:AU"
select select "string:stripe-pm_1PLZem2GScqysDRVOI3J5yvz"
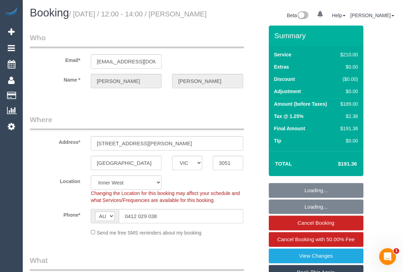
select select "number:27"
select select "number:14"
select select "number:19"
select select "number:36"
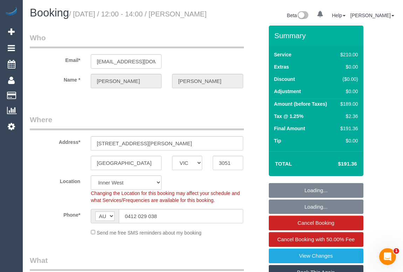
select select "number:35"
select select "object:1563"
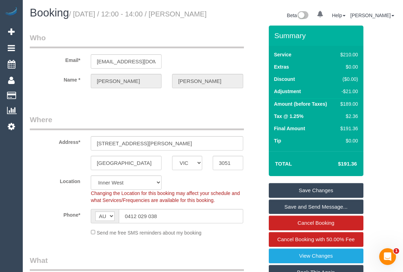
drag, startPoint x: 181, startPoint y: 13, endPoint x: 181, endPoint y: 24, distance: 11.2
click at [181, 19] on h1 "Booking / [DATE] / 12:00 - 14:00 / [PERSON_NAME]" at bounding box center [119, 13] width 178 height 12
copy small "[PERSON_NAME]"
drag, startPoint x: 96, startPoint y: 69, endPoint x: 168, endPoint y: 70, distance: 72.2
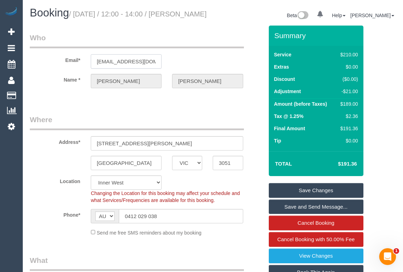
click at [168, 69] on div "Email* [EMAIL_ADDRESS][DOMAIN_NAME]" at bounding box center [147, 51] width 244 height 36
drag, startPoint x: 150, startPoint y: 152, endPoint x: 88, endPoint y: 151, distance: 61.3
click at [88, 151] on div "17 Purcell Street" at bounding box center [166, 143] width 163 height 14
drag, startPoint x: 124, startPoint y: 171, endPoint x: 71, endPoint y: 171, distance: 53.6
click at [71, 170] on div "North Melbourne ACT NSW NT QLD SA TAS VIC WA 3051" at bounding box center [147, 163] width 244 height 14
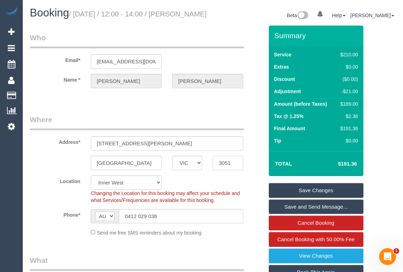
drag, startPoint x: 230, startPoint y: 171, endPoint x: 184, endPoint y: 171, distance: 46.6
click at [184, 170] on div "North Melbourne ACT NSW NT QLD SA TAS VIC WA 3051" at bounding box center [147, 163] width 244 height 14
drag, startPoint x: 173, startPoint y: 228, endPoint x: 92, endPoint y: 222, distance: 81.5
click at [92, 222] on div "AF AL DZ AD AO AI AQ AG AR AM AW AU AT AZ BS BH BD BB BY BE BZ BJ BM BT BO BA B…" at bounding box center [167, 216] width 152 height 14
drag, startPoint x: 77, startPoint y: 14, endPoint x: 125, endPoint y: 14, distance: 48.3
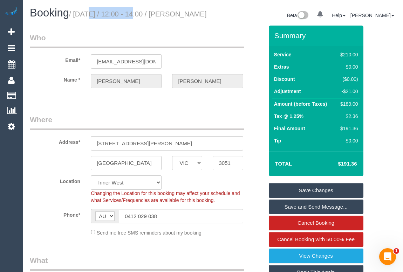
click at [125, 14] on small "/ August 11, 2025 / 12:00 - 14:00 / Dean Bult" at bounding box center [138, 14] width 138 height 8
copy small "August 11, 2025"
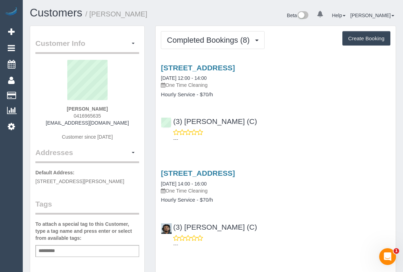
click at [273, 116] on div "(3) Nethaki Fernando (C) ---" at bounding box center [276, 127] width 240 height 32
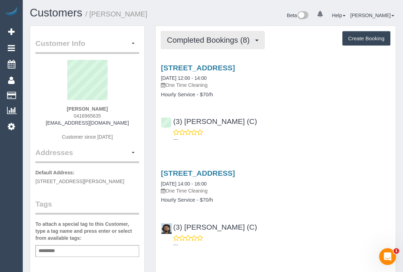
click at [223, 41] on span "Completed Bookings (8)" at bounding box center [210, 40] width 86 height 9
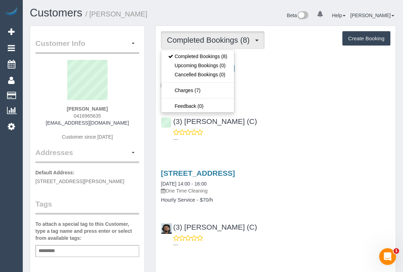
click at [293, 110] on div "6, Main Road, Melbourne, VIC 3169 11/08/2025 12:00 - 14:00 One Time Cleaning Ho…" at bounding box center [276, 102] width 240 height 88
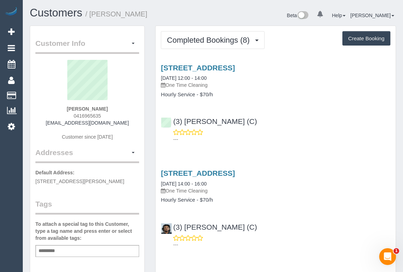
drag, startPoint x: 70, startPoint y: 114, endPoint x: 113, endPoint y: 115, distance: 42.4
click at [113, 115] on div "Mani Tadikonda 0416965635 manikasturi9@gmail.com Customer since 2019" at bounding box center [87, 104] width 104 height 88
copy span "0416965635"
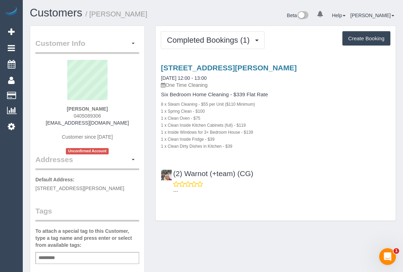
click at [332, 152] on div "[STREET_ADDRESS][PERSON_NAME] [DATE] 12:00 - 13:00 One Time Cleaning Six Bedroo…" at bounding box center [276, 128] width 240 height 140
drag, startPoint x: 71, startPoint y: 114, endPoint x: 111, endPoint y: 114, distance: 39.2
click at [111, 114] on div "[PERSON_NAME] 0405089306 [EMAIL_ADDRESS][DOMAIN_NAME] Customer since [DATE] Unc…" at bounding box center [87, 107] width 104 height 95
copy span "0405089306"
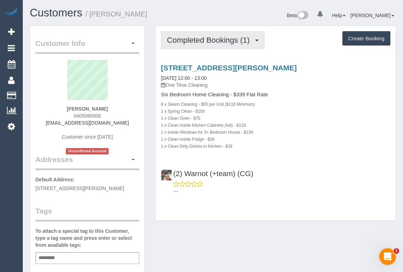
click at [197, 39] on span "Completed Bookings (1)" at bounding box center [210, 40] width 86 height 9
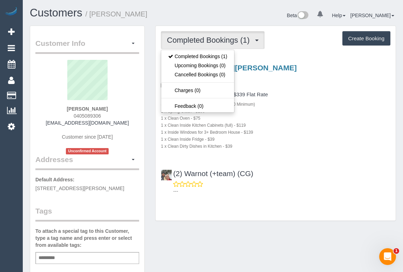
click at [235, 232] on div "Customer Info Edit Contact Info Send Message Email Preferences Special Sales Ta…" at bounding box center [213, 264] width 377 height 476
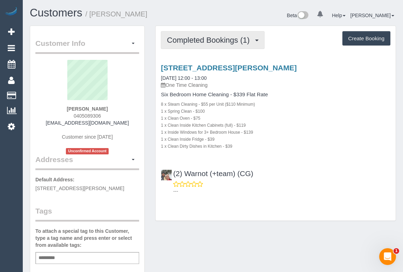
click at [214, 42] on span "Completed Bookings (1)" at bounding box center [210, 40] width 86 height 9
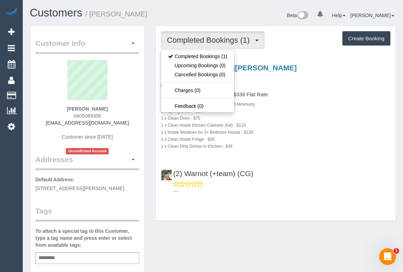
click at [322, 203] on div "Completed Bookings (1) Completed Bookings (1) Upcoming Bookings (0) Cancelled B…" at bounding box center [276, 123] width 240 height 195
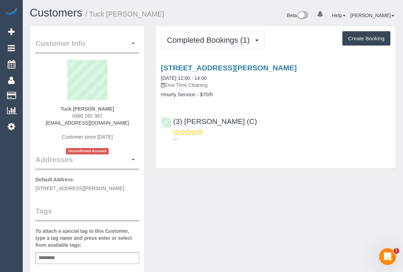
click at [258, 180] on div "Customer Info Edit Contact Info Send Message Email Preferences Special Sales Ta…" at bounding box center [213, 264] width 377 height 476
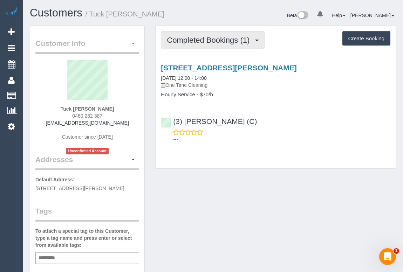
click at [219, 39] on span "Completed Bookings (1)" at bounding box center [210, 40] width 86 height 9
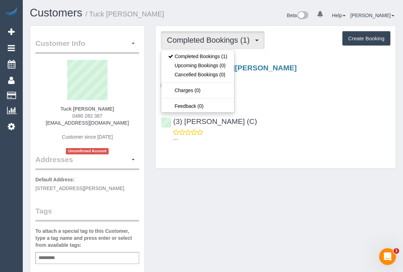
click at [250, 187] on div "Customer Info Edit Contact Info Send Message Email Preferences Special Sales Ta…" at bounding box center [213, 264] width 377 height 476
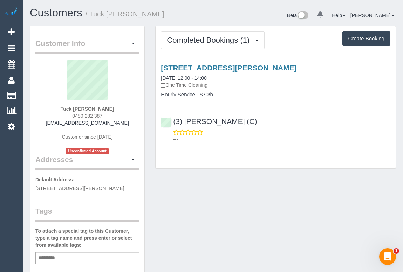
drag, startPoint x: 71, startPoint y: 113, endPoint x: 105, endPoint y: 113, distance: 34.7
click at [105, 113] on div "Tuck Leong 0480 282 387 appletluo@gmail.com Customer since 2025 Unconfirmed Acc…" at bounding box center [87, 107] width 104 height 95
copy span "0480 282 387"
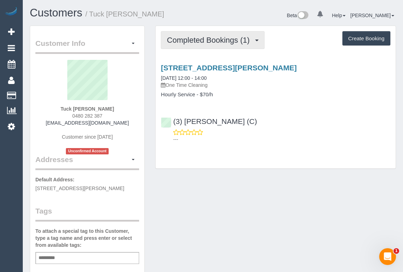
click at [210, 36] on span "Completed Bookings (1)" at bounding box center [210, 40] width 86 height 9
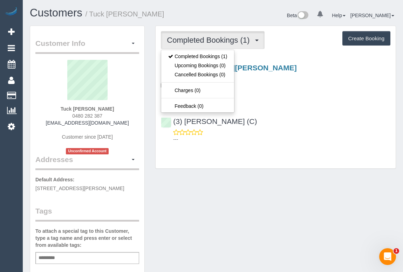
click at [302, 119] on div "(3) David Torres (C) ---" at bounding box center [276, 127] width 240 height 32
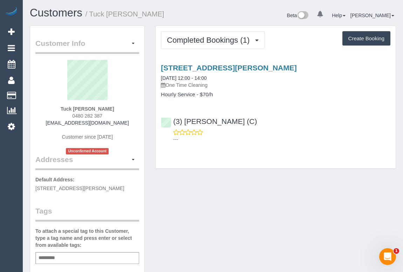
drag, startPoint x: 222, startPoint y: 221, endPoint x: 219, endPoint y: 232, distance: 11.2
click at [222, 221] on div "Customer Info Edit Contact Info Send Message Email Preferences Special Sales Ta…" at bounding box center [213, 264] width 377 height 476
drag, startPoint x: 60, startPoint y: 122, endPoint x: 129, endPoint y: 126, distance: 68.8
click at [129, 126] on div "Tuck Leong 0480 282 387 appletluo@gmail.com Customer since 2025 Unconfirmed Acc…" at bounding box center [87, 107] width 104 height 95
copy div "appletluo@gmail.com"
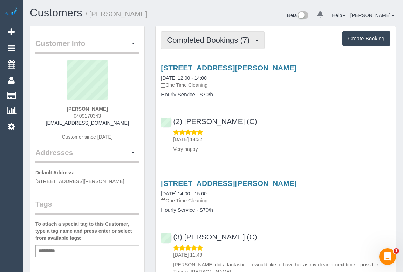
click at [220, 42] on span "Completed Bookings (7)" at bounding box center [210, 40] width 86 height 9
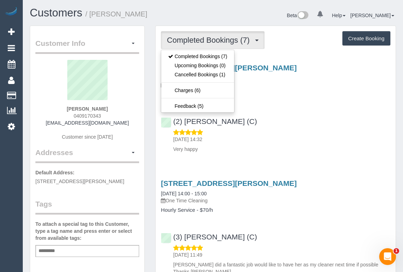
click at [287, 98] on h4 "Hourly Service - $70/h" at bounding box center [275, 95] width 229 height 6
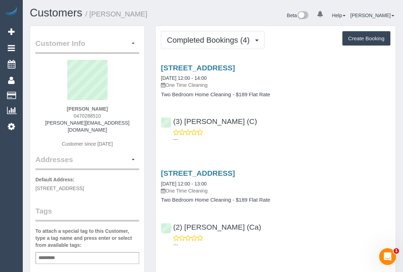
click at [316, 163] on div "[STREET_ADDRESS] [DATE] 12:00 - 13:00 One Time Cleaning Two Bedroom Home Cleani…" at bounding box center [276, 207] width 240 height 88
drag, startPoint x: 72, startPoint y: 114, endPoint x: 108, endPoint y: 113, distance: 35.4
click at [108, 113] on div "[PERSON_NAME] 0470288510 [PERSON_NAME][EMAIL_ADDRESS][DOMAIN_NAME] Customer sin…" at bounding box center [87, 107] width 104 height 95
copy span "0470288510"
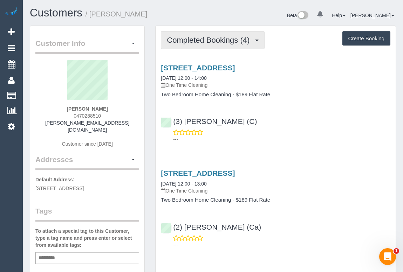
click at [199, 31] on button "Completed Bookings (4)" at bounding box center [213, 40] width 104 height 18
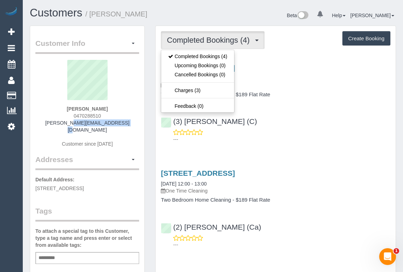
drag, startPoint x: 57, startPoint y: 123, endPoint x: 127, endPoint y: 125, distance: 70.4
click at [127, 125] on div "[PERSON_NAME] 0470288510 [PERSON_NAME][EMAIL_ADDRESS][DOMAIN_NAME] Customer sin…" at bounding box center [87, 107] width 104 height 95
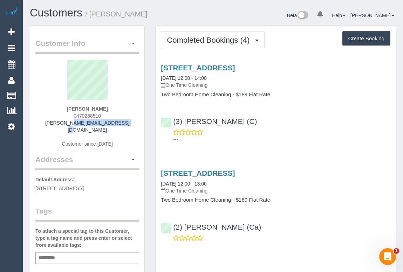
copy link "[PERSON_NAME][EMAIL_ADDRESS][DOMAIN_NAME]"
click at [51, 103] on sui-profile-pic at bounding box center [87, 83] width 93 height 46
drag, startPoint x: 60, startPoint y: 105, endPoint x: 137, endPoint y: 109, distance: 77.5
click at [137, 109] on div "[PERSON_NAME] 0470288510 [PERSON_NAME][EMAIL_ADDRESS][DOMAIN_NAME] Customer sin…" at bounding box center [87, 107] width 104 height 95
copy strong "[PERSON_NAME]"
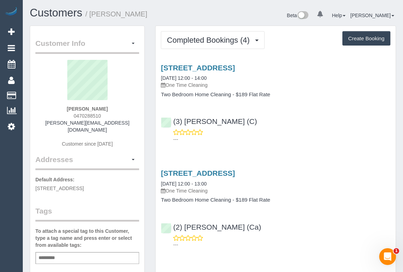
drag, startPoint x: 70, startPoint y: 116, endPoint x: 121, endPoint y: 117, distance: 50.8
click at [121, 117] on div "Osama Sarakibi 0470288510 osama.sarakibi@me.com Customer since 2025" at bounding box center [87, 107] width 104 height 95
copy span "0470288510"
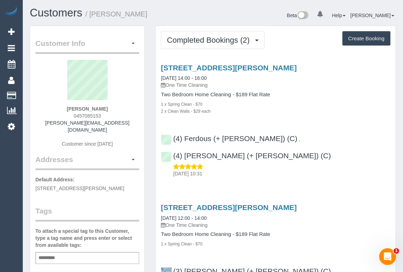
drag, startPoint x: 71, startPoint y: 113, endPoint x: 108, endPoint y: 112, distance: 37.1
click at [108, 112] on div "Michael Karagiannis 0457085153 michael.kara98@hotmail.com Customer since 2025" at bounding box center [87, 107] width 104 height 95
copy span "0457085153"
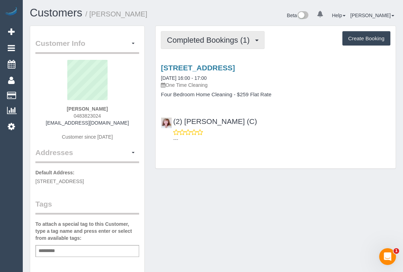
click at [220, 39] on span "Completed Bookings (1)" at bounding box center [210, 40] width 86 height 9
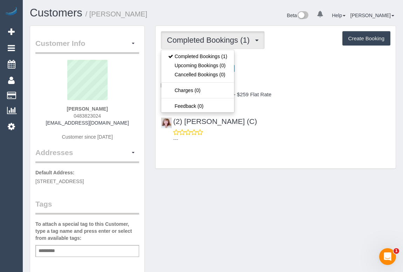
click at [322, 126] on div "(2) [PERSON_NAME] (C) ---" at bounding box center [276, 127] width 240 height 32
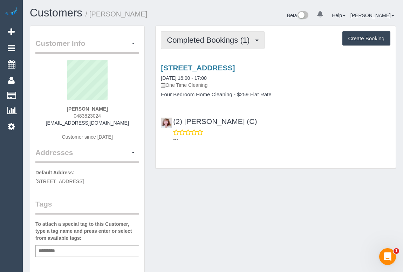
click at [184, 39] on span "Completed Bookings (1)" at bounding box center [210, 40] width 86 height 9
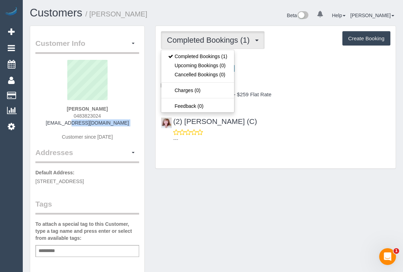
drag, startPoint x: 46, startPoint y: 120, endPoint x: 126, endPoint y: 126, distance: 80.5
click at [126, 126] on div "[PERSON_NAME] 0483823024 [EMAIL_ADDRESS][DOMAIN_NAME] Customer since [DATE]" at bounding box center [87, 104] width 104 height 88
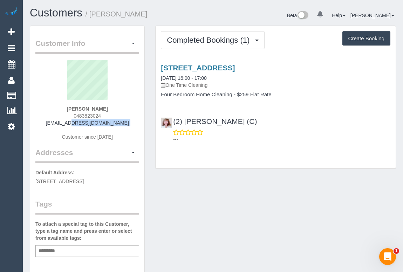
copy div "[EMAIL_ADDRESS][DOMAIN_NAME]"
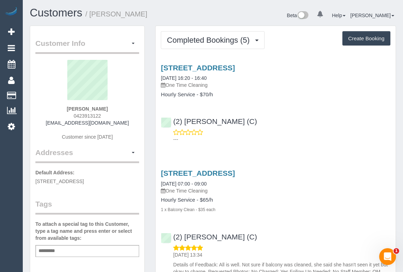
drag, startPoint x: 177, startPoint y: 9, endPoint x: 145, endPoint y: 32, distance: 38.4
click at [177, 9] on h1 "Customers / Rukmali Wijayarathna" at bounding box center [119, 13] width 178 height 12
drag, startPoint x: 67, startPoint y: 113, endPoint x: 115, endPoint y: 113, distance: 48.0
click at [115, 113] on div "Rukmali Wijayarathna 0423913122 ruk.wijayarathna@gmail.com Customer since 2023" at bounding box center [87, 104] width 104 height 88
copy span "0423913122"
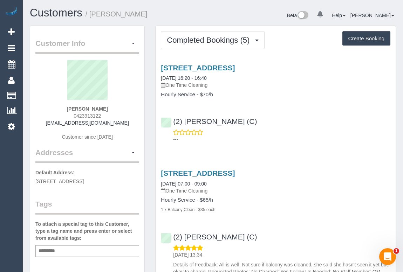
click at [194, 15] on h1 "Customers / Rukmali Wijayarathna" at bounding box center [119, 13] width 178 height 12
click at [180, 11] on h1 "Customers / Rukmali Wijayarathna" at bounding box center [119, 13] width 178 height 12
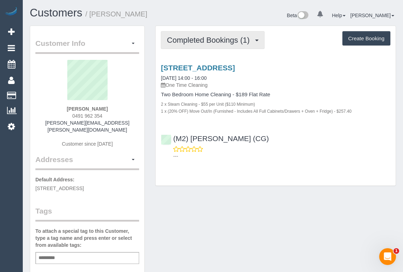
click at [196, 38] on span "Completed Bookings (1)" at bounding box center [210, 40] width 86 height 9
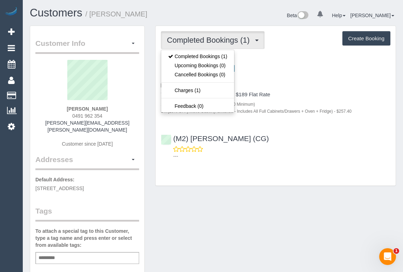
click at [278, 189] on div "Completed Bookings (1) Completed Bookings (1) Upcoming Bookings (0) Cancelled B…" at bounding box center [275, 109] width 251 height 167
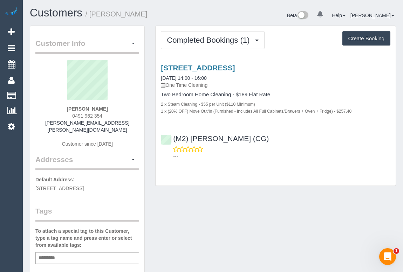
click at [260, 192] on div "Completed Bookings (1) Completed Bookings (1) Upcoming Bookings (0) Cancelled B…" at bounding box center [275, 109] width 251 height 167
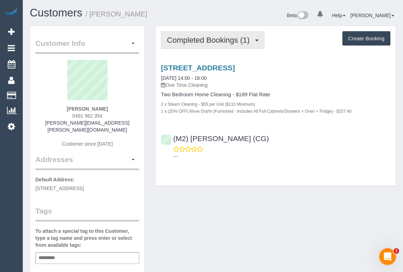
click at [201, 38] on span "Completed Bookings (1)" at bounding box center [210, 40] width 86 height 9
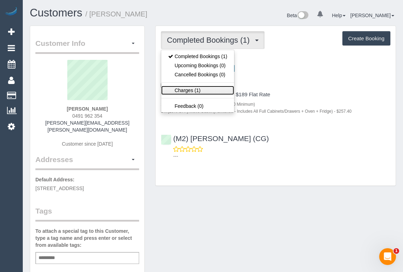
click at [189, 87] on link "Charges (1)" at bounding box center [197, 90] width 73 height 9
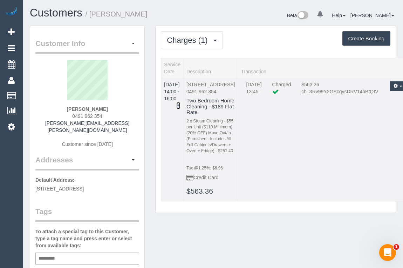
click at [180, 103] on icon at bounding box center [178, 105] width 4 height 5
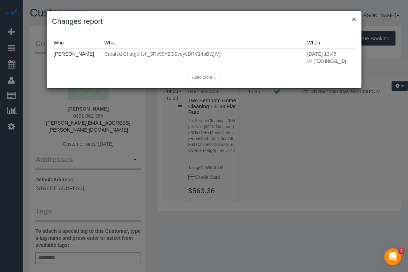
click at [353, 19] on button "×" at bounding box center [354, 18] width 4 height 7
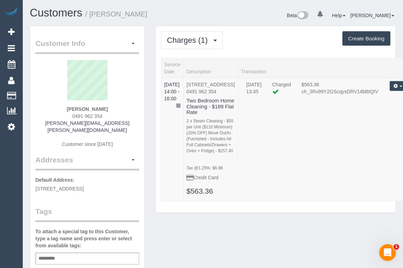
click at [194, 15] on h1 "Customers / Leonie Hertling" at bounding box center [119, 13] width 178 height 12
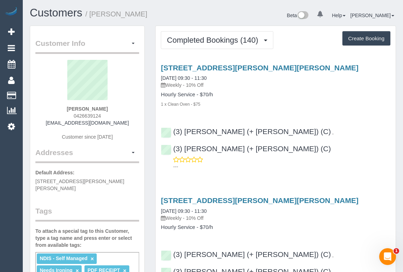
drag, startPoint x: 65, startPoint y: 109, endPoint x: 110, endPoint y: 110, distance: 44.5
click at [110, 110] on div "Mark Schurmann 0426639124 mgschurm54@hotmail.com Customer since 2022" at bounding box center [87, 104] width 104 height 88
copy strong "Mark Schurmann"
drag, startPoint x: 160, startPoint y: 92, endPoint x: 193, endPoint y: 94, distance: 33.3
click at [193, 94] on div "17 Kardinia Road, Glen Iris, VIC 3146 11/08/2025 09:30 - 11:30 Weekly - 10% Off…" at bounding box center [276, 86] width 240 height 44
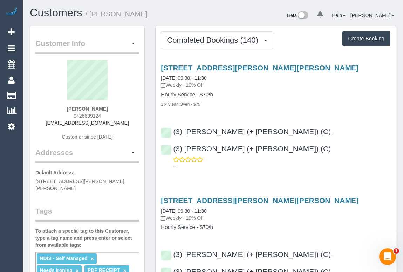
copy h4 "Hourly Service"
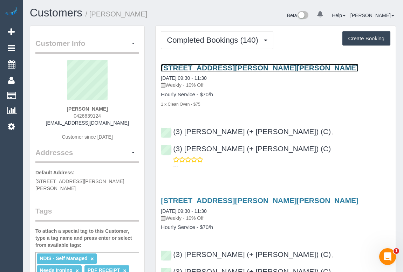
click at [196, 65] on link "17 Kardinia Road, Glen Iris, VIC 3146" at bounding box center [260, 68] width 198 height 8
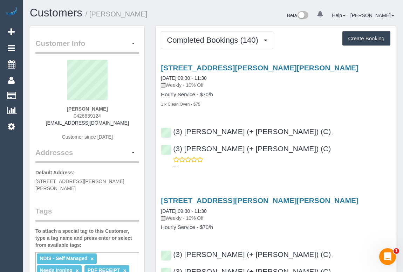
drag, startPoint x: 168, startPoint y: 83, endPoint x: 183, endPoint y: 83, distance: 15.1
click at [183, 83] on p "Weekly - 10% Off" at bounding box center [275, 85] width 229 height 7
copy p "Weekly"
drag, startPoint x: 161, startPoint y: 93, endPoint x: 194, endPoint y: 92, distance: 33.3
click at [194, 92] on h4 "Hourly Service - $70/h" at bounding box center [275, 95] width 229 height 6
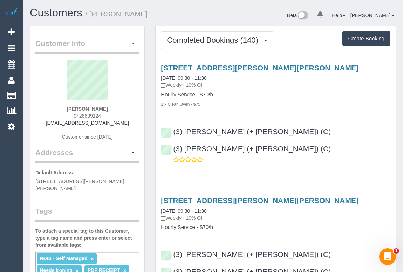
copy h4 "Hourly Service"
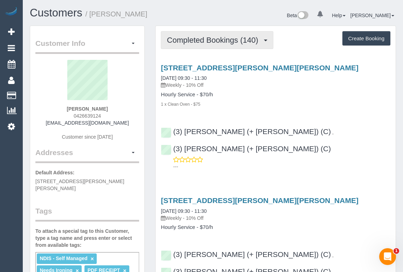
click at [188, 42] on span "Completed Bookings (140)" at bounding box center [214, 40] width 95 height 9
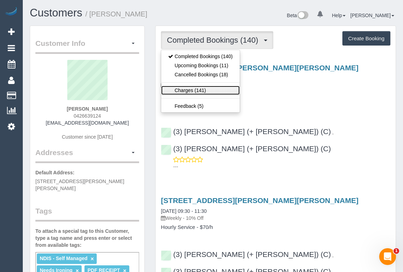
click at [179, 89] on link "Charges (141)" at bounding box center [200, 90] width 78 height 9
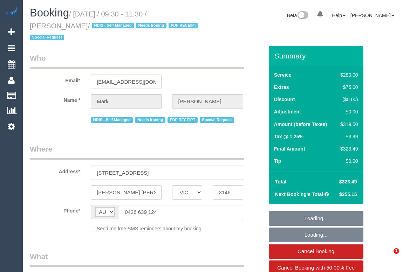
select select "VIC"
select select "string:stripe-pm_1MF9LR2GScqysDRVNAaKuFlm"
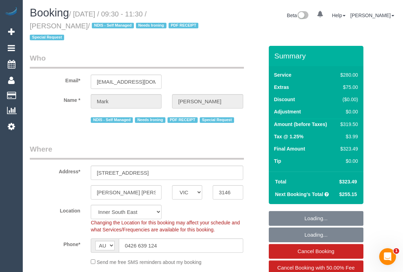
select select "object:592"
select select "240"
select select "number:28"
select select "number:14"
select select "number:19"
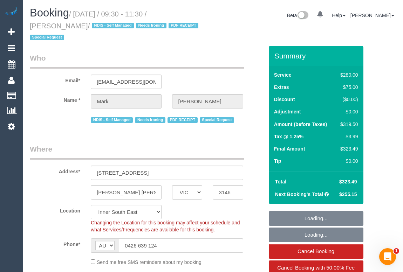
select select "number:25"
select select "number:34"
select select "number:13"
select select "object:1469"
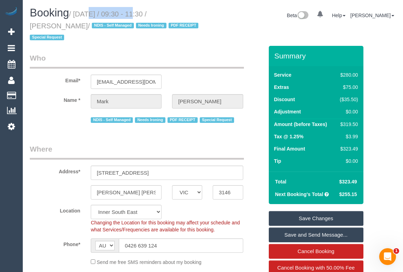
drag, startPoint x: 76, startPoint y: 14, endPoint x: 125, endPoint y: 12, distance: 49.1
click at [125, 12] on small "/ August 11, 2025 / 09:30 - 11:30 / Mark Schurmann / NDIS - Self Managed Needs …" at bounding box center [115, 26] width 171 height 32
copy small "August 11, 2025"
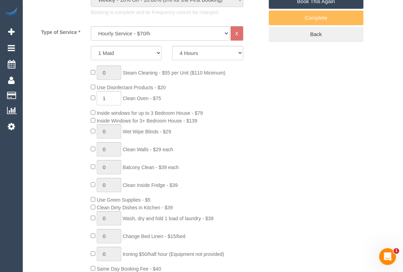
scroll to position [318, 0]
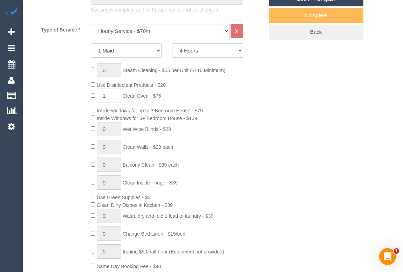
drag, startPoint x: 125, startPoint y: 95, endPoint x: 150, endPoint y: 95, distance: 24.9
click at [150, 95] on span "Clean Oven - $75" at bounding box center [142, 96] width 39 height 6
copy span "Clean Oven"
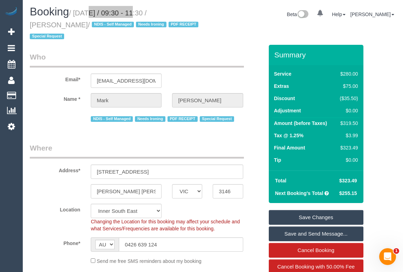
scroll to position [0, 0]
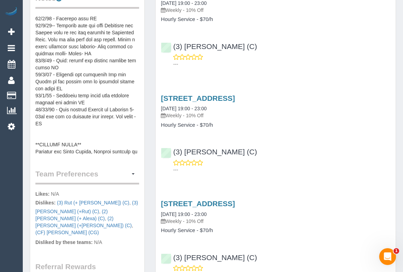
scroll to position [126, 0]
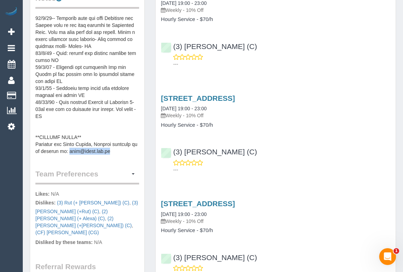
drag, startPoint x: 67, startPoint y: 148, endPoint x: 113, endPoint y: 151, distance: 46.3
click at [113, 151] on pre at bounding box center [87, 85] width 104 height 140
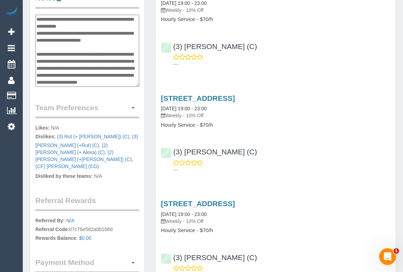
scroll to position [196, 0]
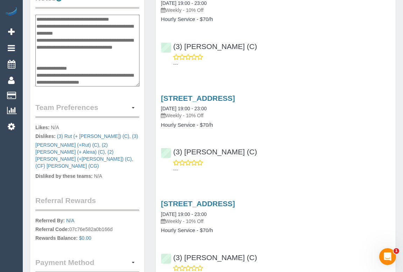
drag, startPoint x: 112, startPoint y: 81, endPoint x: 68, endPoint y: 81, distance: 44.1
click at [68, 81] on textarea at bounding box center [87, 51] width 104 height 72
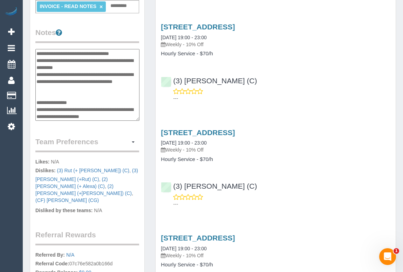
scroll to position [191, 0]
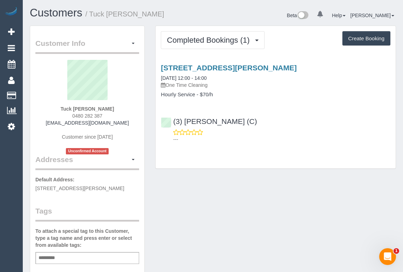
click at [278, 189] on div "Customer Info Edit Contact Info Send Message Email Preferences Special Sales Ta…" at bounding box center [213, 264] width 377 height 476
click at [318, 150] on div "Completed Bookings (1) Completed Bookings (1) Upcoming Bookings (0) Cancelled B…" at bounding box center [276, 97] width 240 height 143
click at [258, 208] on div "Customer Info Edit Contact Info Send Message Email Preferences Special Sales Ta…" at bounding box center [213, 264] width 377 height 476
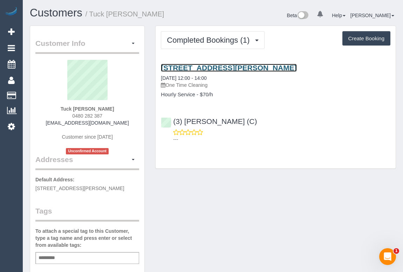
click at [199, 68] on link "[STREET_ADDRESS][PERSON_NAME]" at bounding box center [229, 68] width 136 height 8
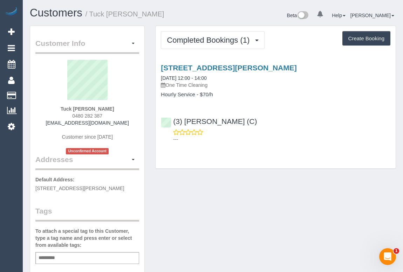
click at [232, 176] on div "Customer Info Edit Contact Info Send Message Email Preferences Special Sales Ta…" at bounding box center [213, 264] width 377 height 476
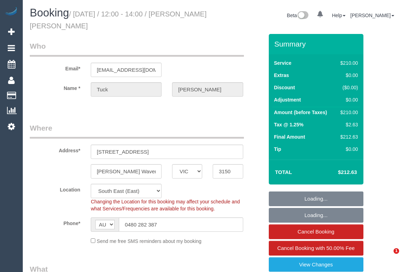
select select "VIC"
select select "180"
select select "number:28"
select select "number:14"
select select "number:19"
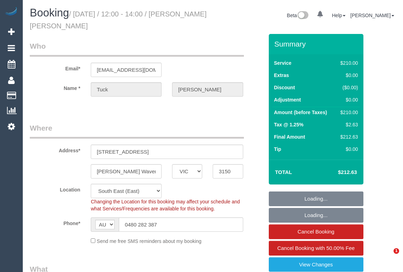
select select "number:36"
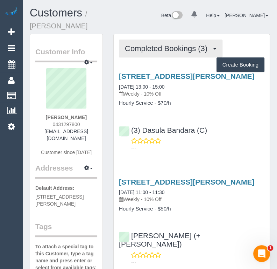
click at [149, 45] on span "Completed Bookings (3)" at bounding box center [168, 48] width 86 height 9
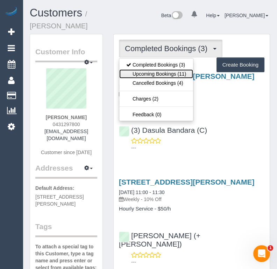
click at [148, 74] on link "Upcoming Bookings (11)" at bounding box center [156, 73] width 74 height 9
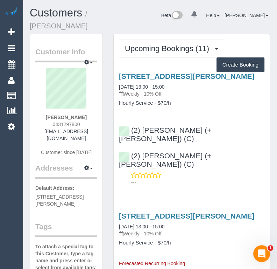
click at [203, 97] on p "Weekly - 10% Off" at bounding box center [192, 93] width 146 height 7
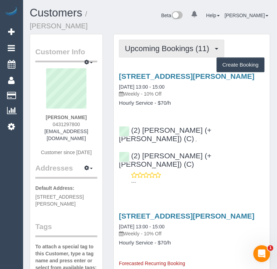
click at [168, 53] on button "Upcoming Bookings (11)" at bounding box center [171, 49] width 105 height 18
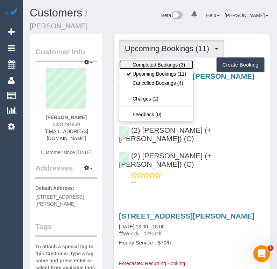
click at [156, 65] on link "Completed Bookings (3)" at bounding box center [156, 64] width 74 height 9
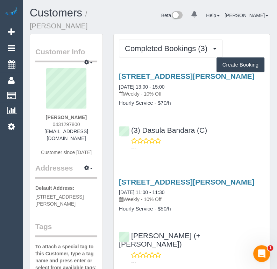
drag, startPoint x: 51, startPoint y: 123, endPoint x: 83, endPoint y: 123, distance: 31.2
click at [83, 123] on div "[PERSON_NAME] 0431297800 [PERSON_NAME][EMAIL_ADDRESS][DOMAIN_NAME] Customer sin…" at bounding box center [66, 115] width 62 height 95
copy span "0431297800"
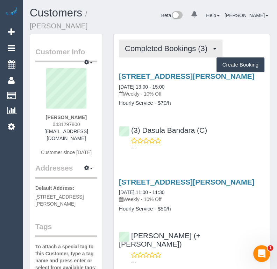
click at [161, 47] on span "Completed Bookings (3)" at bounding box center [168, 48] width 86 height 9
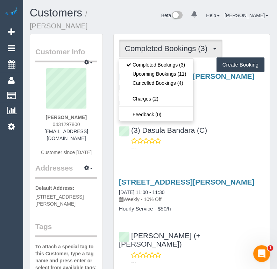
click at [244, 127] on div "[STREET_ADDRESS][PERSON_NAME] [DATE] 13:00 - 15:00 Weekly - 10% Off Hourly Serv…" at bounding box center [192, 110] width 156 height 88
